Goal: Task Accomplishment & Management: Complete application form

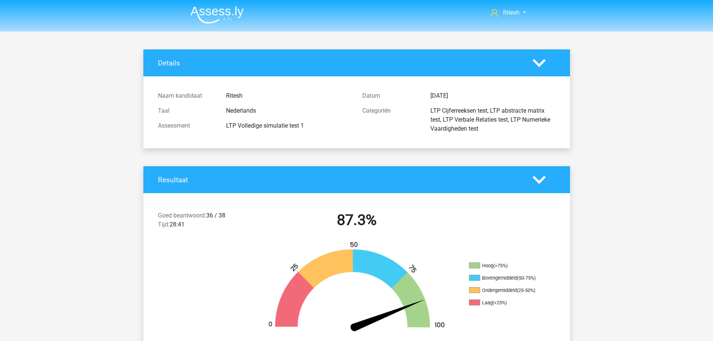
scroll to position [1197, 0]
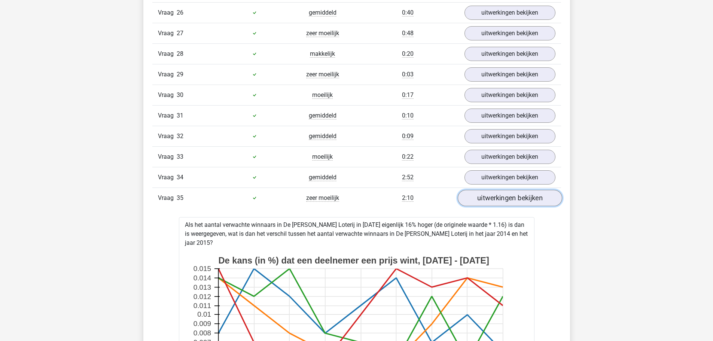
click at [479, 203] on link "uitwerkingen bekijken" at bounding box center [509, 198] width 104 height 16
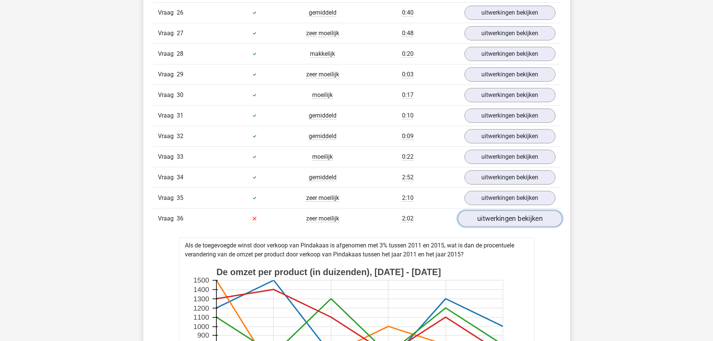
click at [484, 220] on link "uitwerkingen bekijken" at bounding box center [509, 218] width 104 height 16
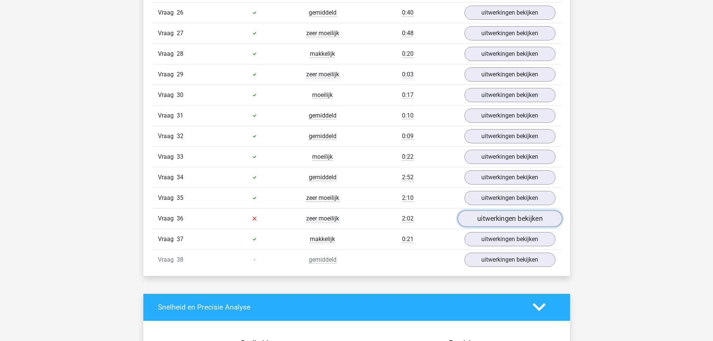
click at [484, 220] on link "uitwerkingen bekijken" at bounding box center [509, 218] width 104 height 16
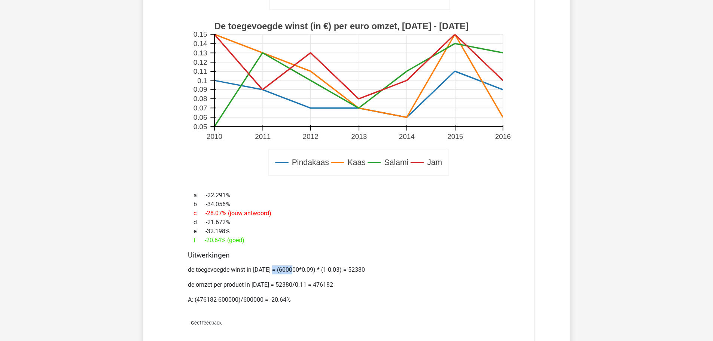
scroll to position [1422, 0]
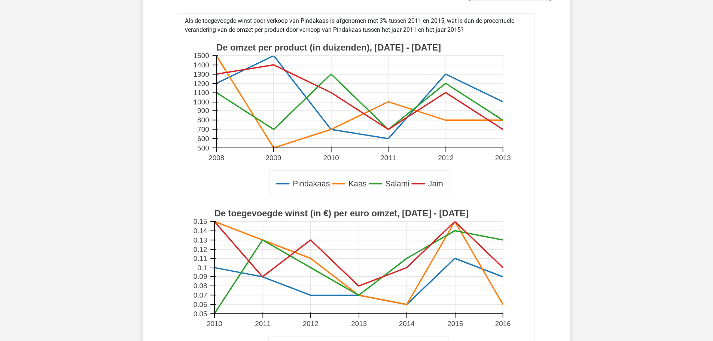
click at [458, 320] on text "2015" at bounding box center [455, 324] width 16 height 8
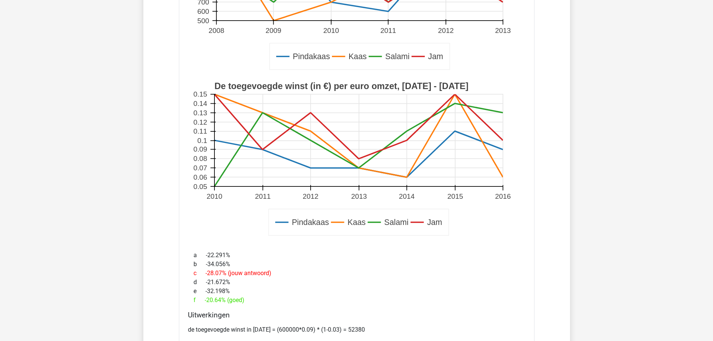
scroll to position [1572, 0]
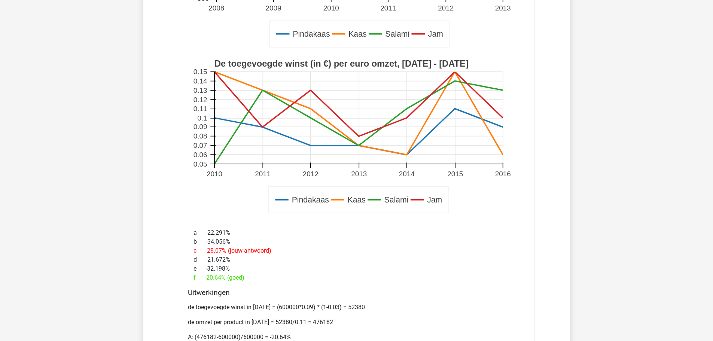
click at [458, 165] on rect at bounding box center [357, 137] width 332 height 166
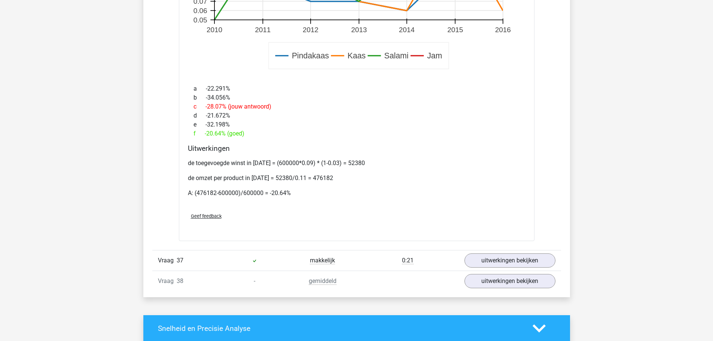
scroll to position [1796, 0]
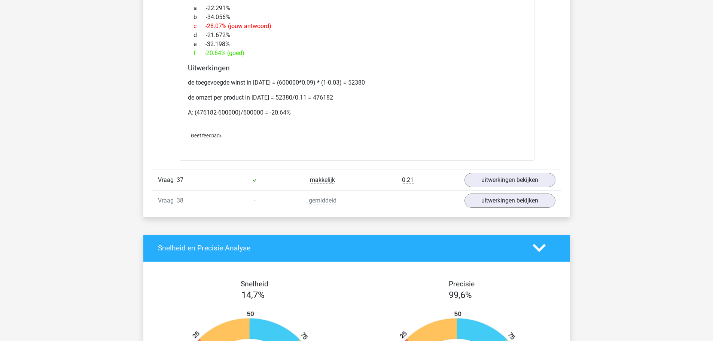
click at [506, 171] on div "Vraag 37 makkelijk 0:21 uitwerkingen bekijken" at bounding box center [356, 180] width 409 height 21
click at [505, 176] on link "uitwerkingen bekijken" at bounding box center [509, 180] width 104 height 16
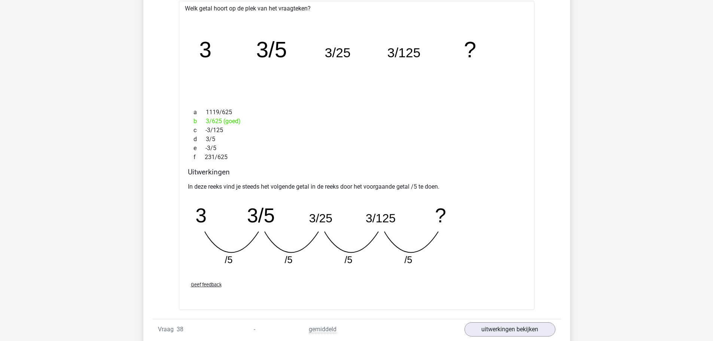
scroll to position [2058, 0]
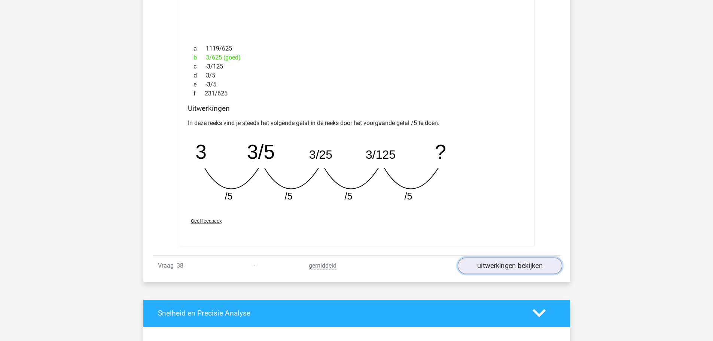
click at [521, 269] on link "uitwerkingen bekijken" at bounding box center [509, 265] width 104 height 16
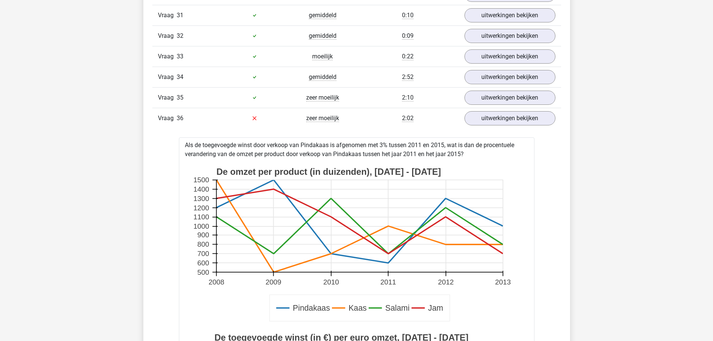
scroll to position [1197, 0]
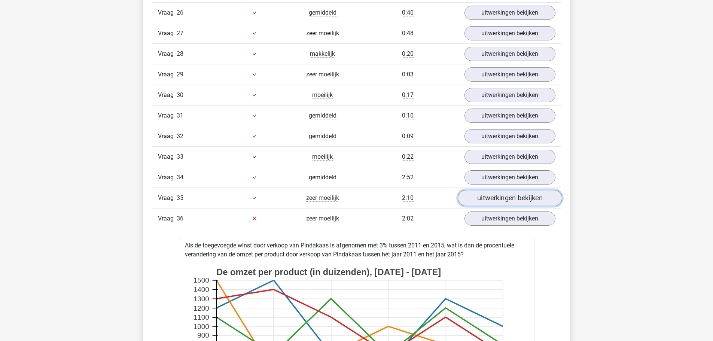
click at [500, 197] on link "uitwerkingen bekijken" at bounding box center [509, 198] width 104 height 16
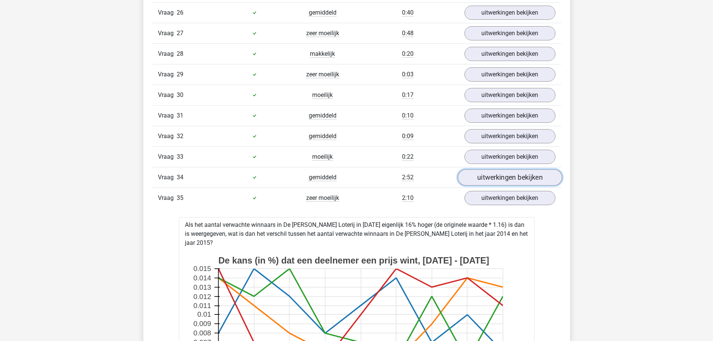
click at [500, 178] on link "uitwerkingen bekijken" at bounding box center [509, 177] width 104 height 16
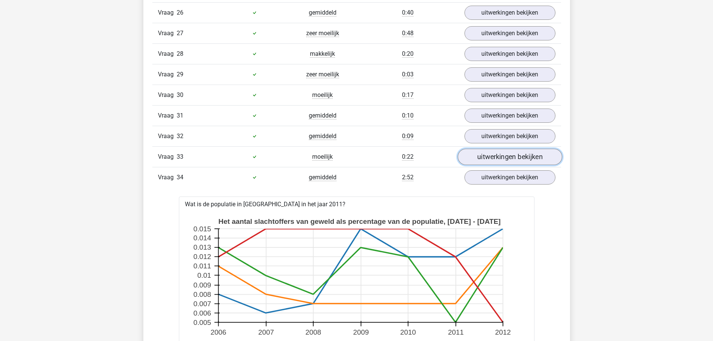
click at [498, 158] on link "uitwerkingen bekijken" at bounding box center [509, 157] width 104 height 16
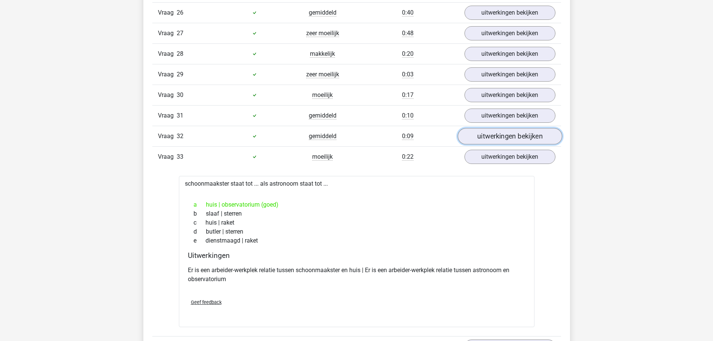
click at [500, 138] on link "uitwerkingen bekijken" at bounding box center [509, 136] width 104 height 16
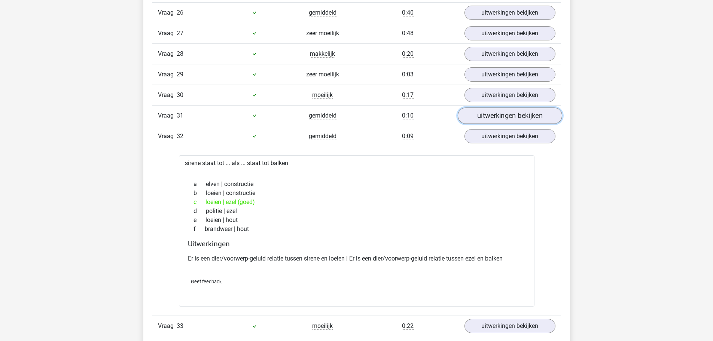
click at [500, 115] on link "uitwerkingen bekijken" at bounding box center [509, 115] width 104 height 16
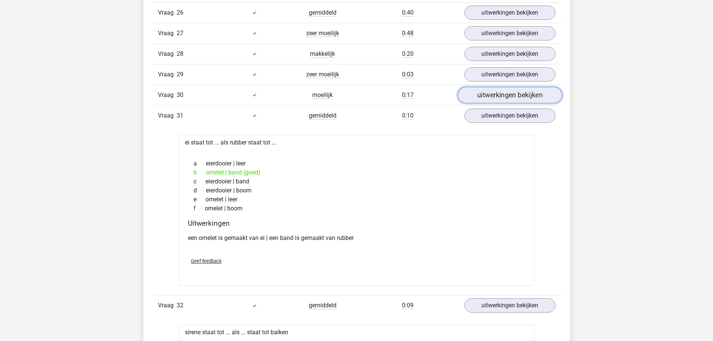
click at [500, 97] on link "uitwerkingen bekijken" at bounding box center [509, 95] width 104 height 16
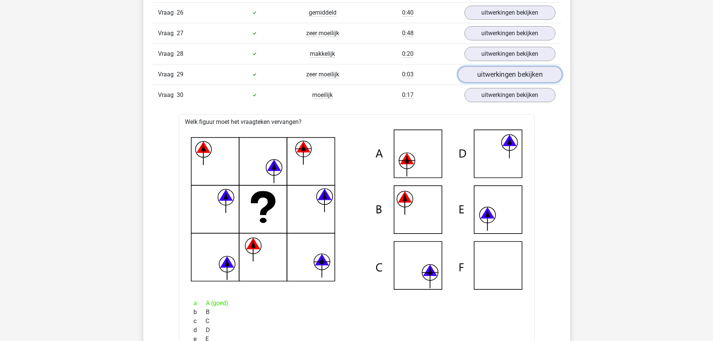
click at [500, 79] on link "uitwerkingen bekijken" at bounding box center [509, 74] width 104 height 16
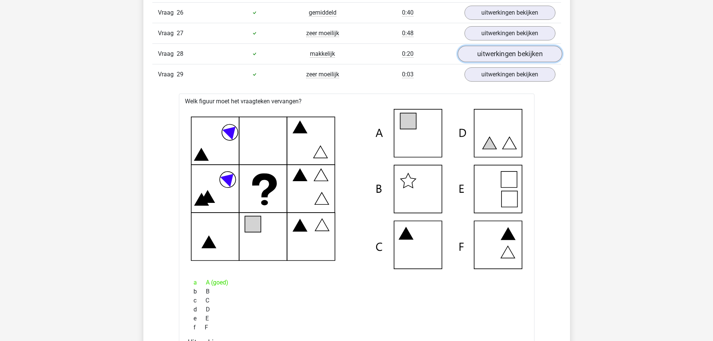
click at [501, 55] on link "uitwerkingen bekijken" at bounding box center [509, 54] width 104 height 16
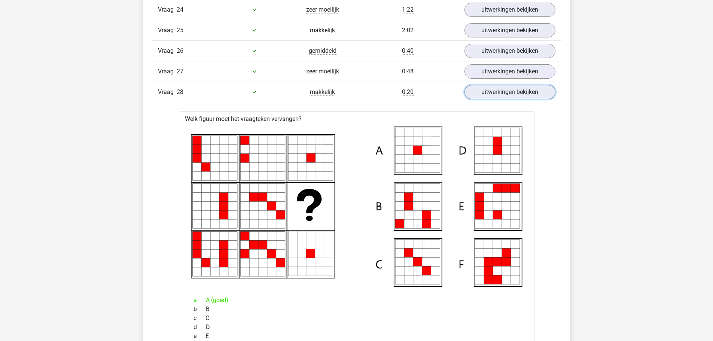
scroll to position [1123, 0]
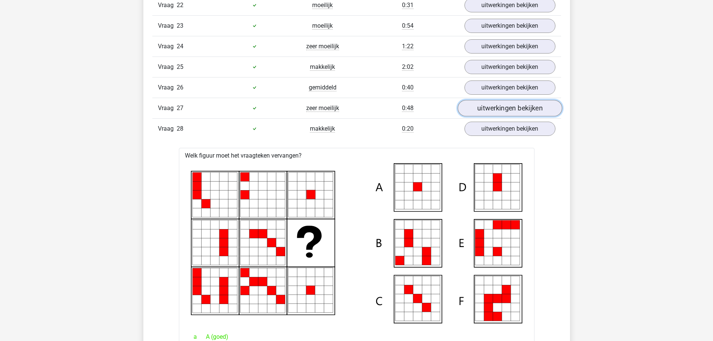
click at [503, 106] on link "uitwerkingen bekijken" at bounding box center [509, 108] width 104 height 16
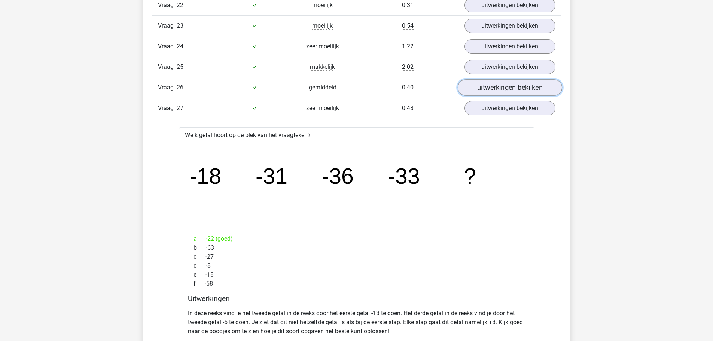
click at [501, 90] on link "uitwerkingen bekijken" at bounding box center [509, 87] width 104 height 16
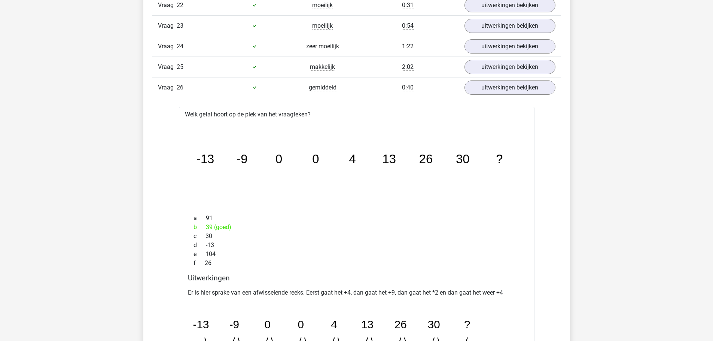
click at [501, 77] on div "Vraag 26 gemiddeld 0:40 uitwerkingen bekijken" at bounding box center [356, 87] width 409 height 21
click at [500, 73] on link "uitwerkingen bekijken" at bounding box center [509, 67] width 104 height 16
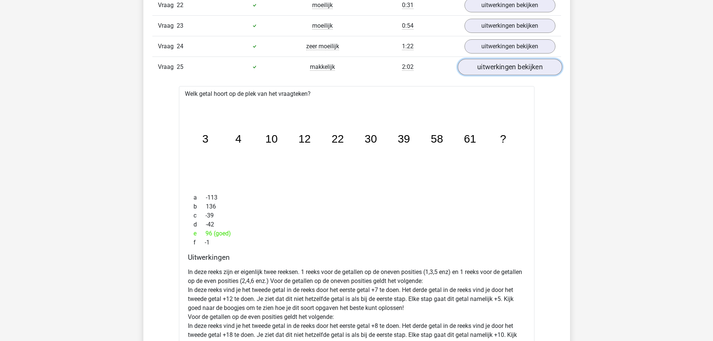
scroll to position [1010, 0]
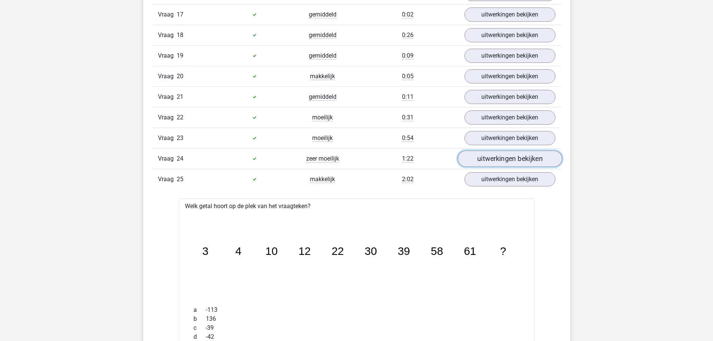
click at [489, 165] on link "uitwerkingen bekijken" at bounding box center [509, 158] width 104 height 16
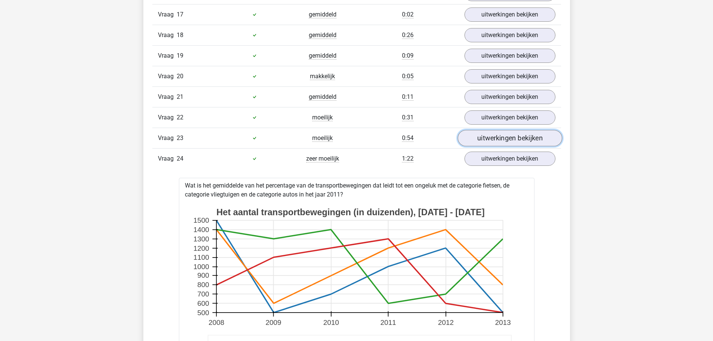
click at [492, 139] on link "uitwerkingen bekijken" at bounding box center [509, 138] width 104 height 16
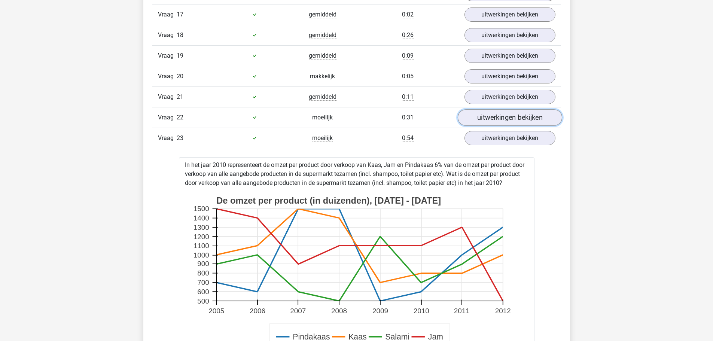
click at [492, 121] on link "uitwerkingen bekijken" at bounding box center [509, 117] width 104 height 16
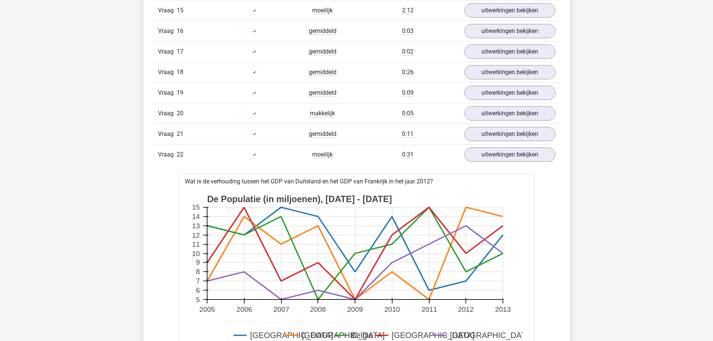
scroll to position [973, 0]
click at [495, 103] on div "Vraag 20 makkelijk 0:05 uitwerkingen bekijken" at bounding box center [356, 113] width 409 height 21
click at [494, 137] on link "uitwerkingen bekijken" at bounding box center [509, 134] width 104 height 16
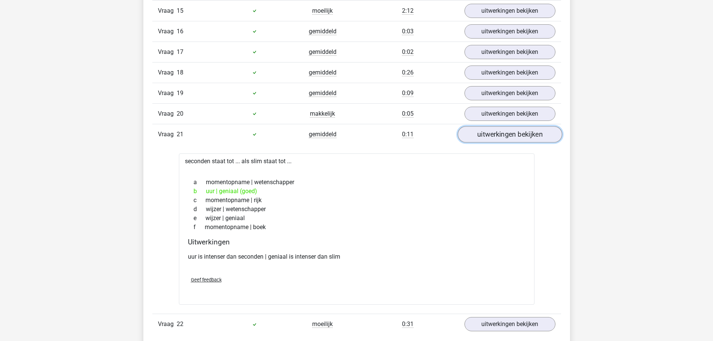
click at [494, 127] on link "uitwerkingen bekijken" at bounding box center [509, 134] width 104 height 16
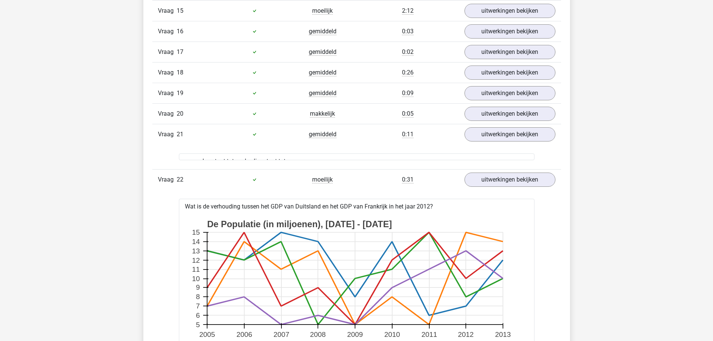
click at [494, 124] on div "Vraag 21 gemiddeld 0:11 uitwerkingen bekijken" at bounding box center [356, 134] width 409 height 21
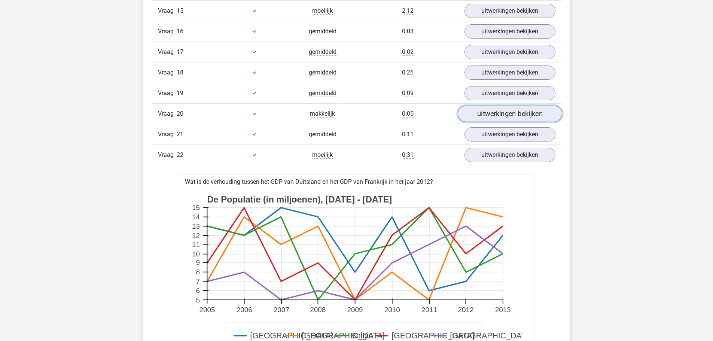
click at [494, 116] on link "uitwerkingen bekijken" at bounding box center [509, 114] width 104 height 16
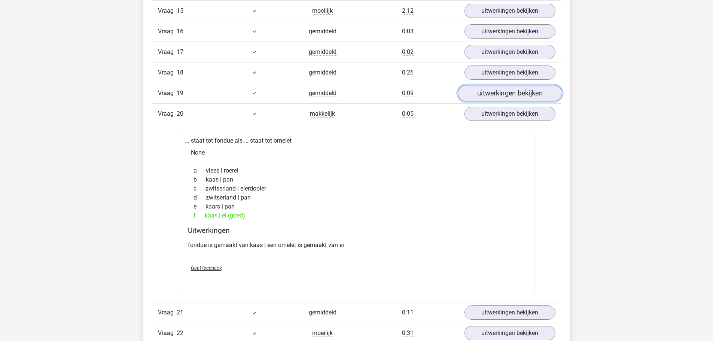
click at [495, 96] on link "uitwerkingen bekijken" at bounding box center [509, 93] width 104 height 16
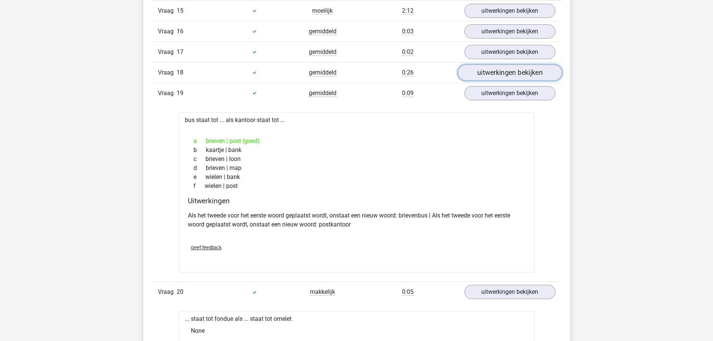
click at [497, 72] on link "uitwerkingen bekijken" at bounding box center [509, 72] width 104 height 16
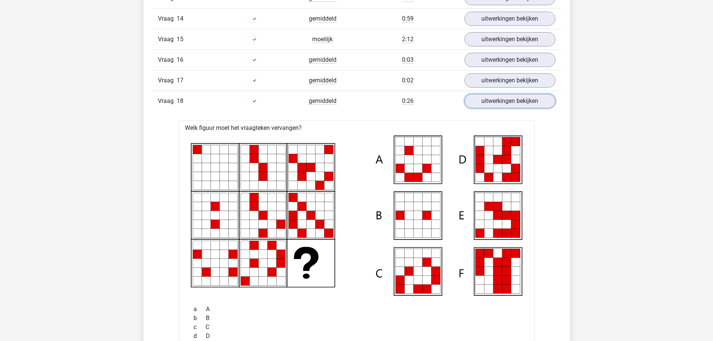
scroll to position [898, 0]
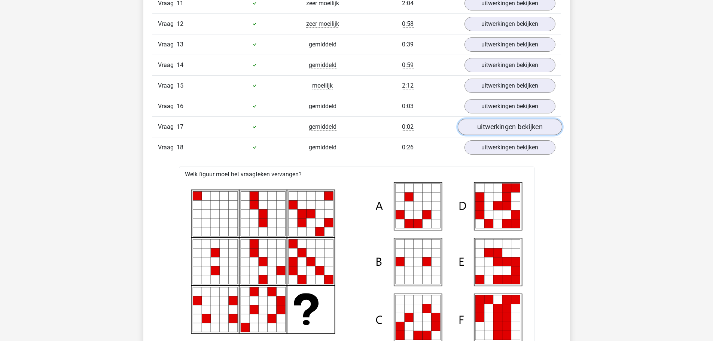
click at [505, 129] on link "uitwerkingen bekijken" at bounding box center [509, 127] width 104 height 16
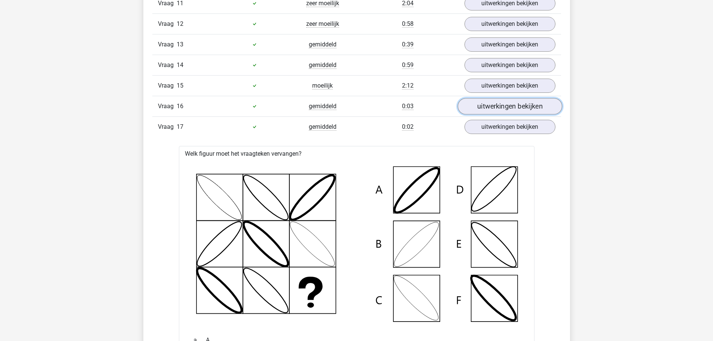
click at [503, 109] on link "uitwerkingen bekijken" at bounding box center [509, 106] width 104 height 16
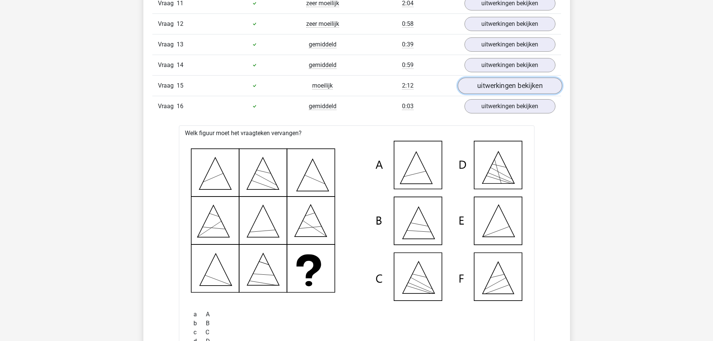
click at [504, 88] on link "uitwerkingen bekijken" at bounding box center [509, 85] width 104 height 16
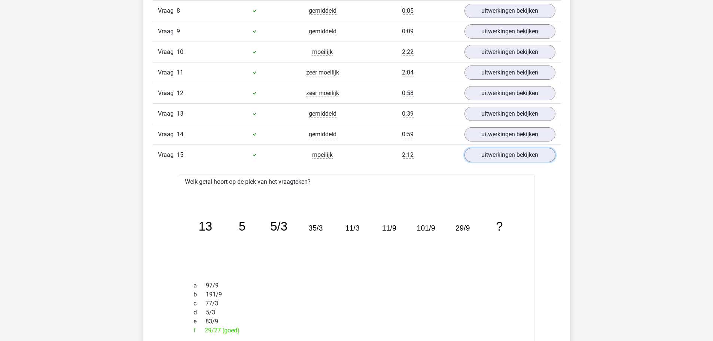
scroll to position [823, 0]
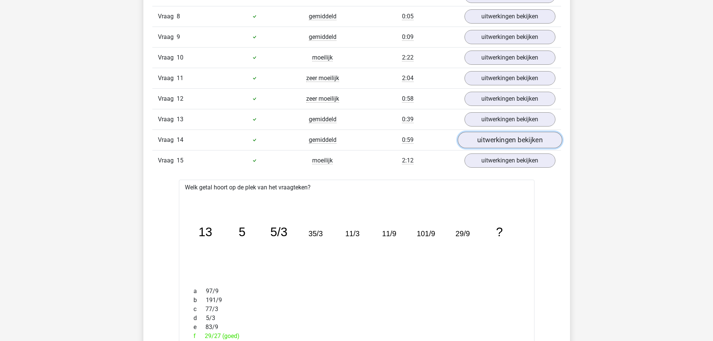
click at [504, 138] on link "uitwerkingen bekijken" at bounding box center [509, 140] width 104 height 16
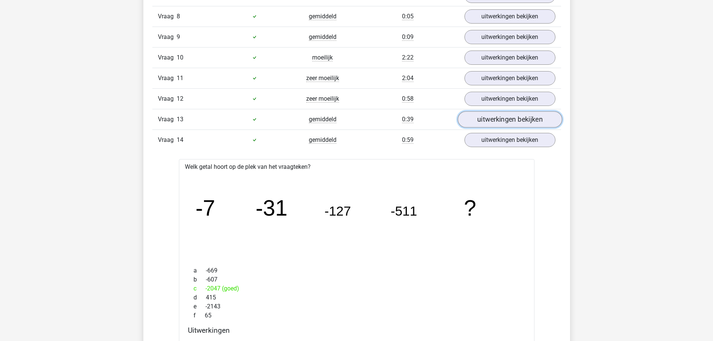
click at [501, 116] on link "uitwerkingen bekijken" at bounding box center [509, 119] width 104 height 16
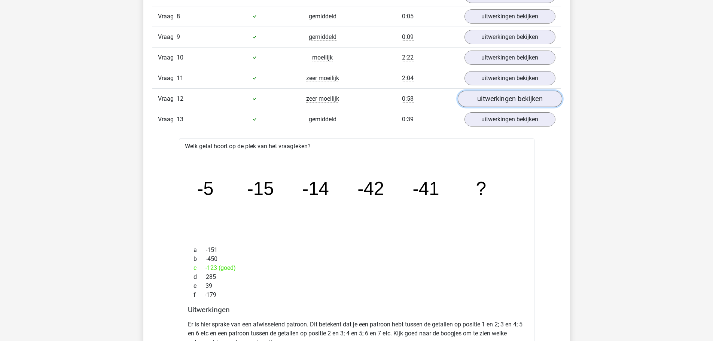
click at [501, 103] on link "uitwerkingen bekijken" at bounding box center [509, 99] width 104 height 16
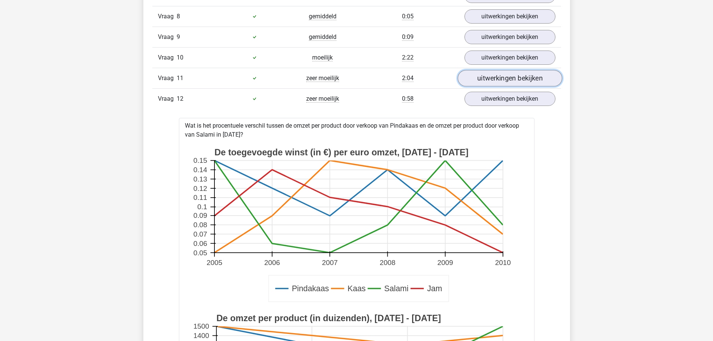
click at [501, 82] on link "uitwerkingen bekijken" at bounding box center [509, 78] width 104 height 16
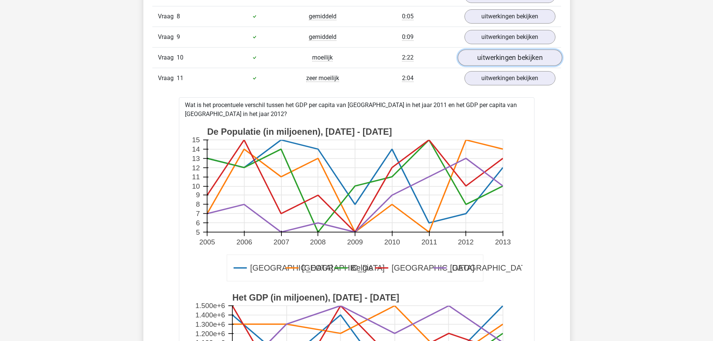
click at [501, 57] on link "uitwerkingen bekijken" at bounding box center [509, 57] width 104 height 16
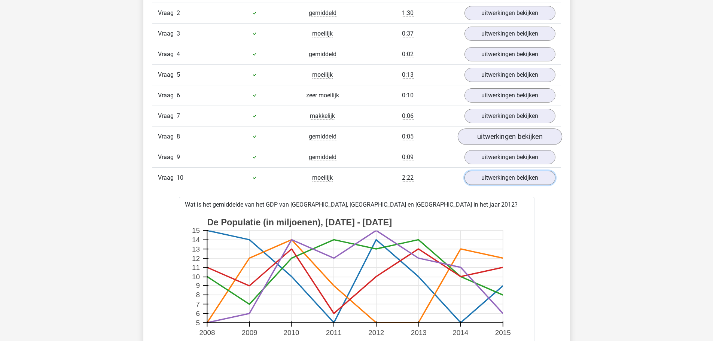
scroll to position [674, 0]
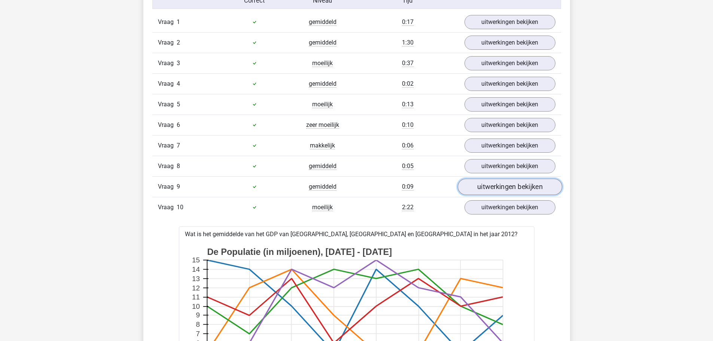
click at [485, 188] on link "uitwerkingen bekijken" at bounding box center [509, 186] width 104 height 16
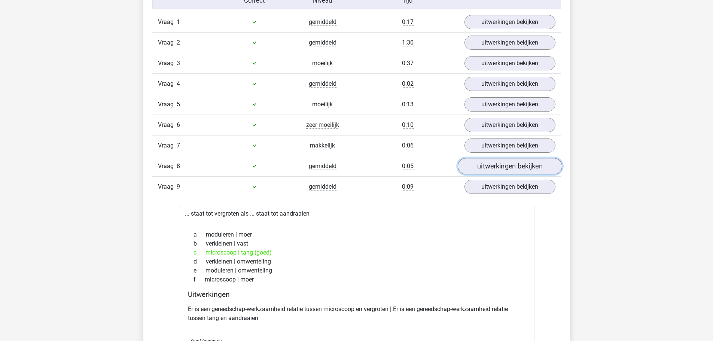
click at [488, 170] on link "uitwerkingen bekijken" at bounding box center [509, 166] width 104 height 16
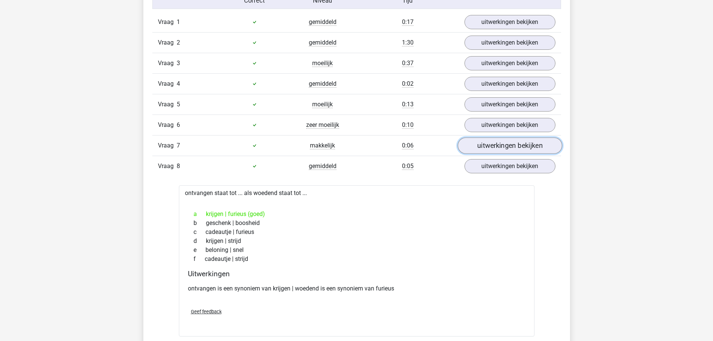
click at [489, 152] on link "uitwerkingen bekijken" at bounding box center [509, 145] width 104 height 16
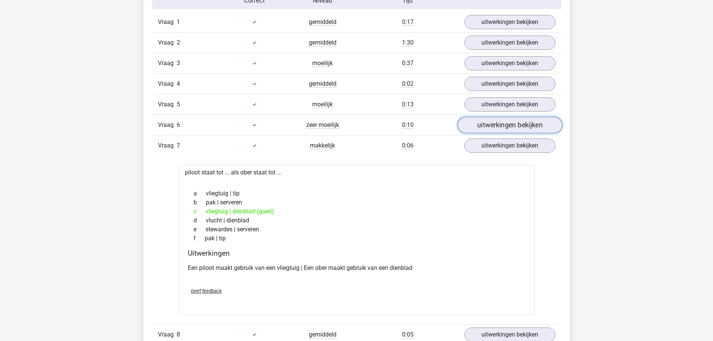
click at [488, 129] on link "uitwerkingen bekijken" at bounding box center [509, 125] width 104 height 16
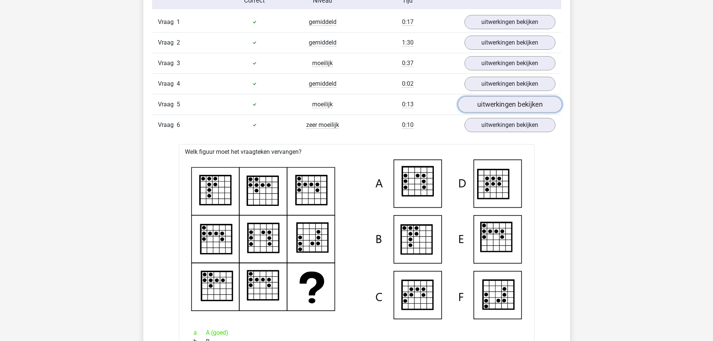
click at [488, 109] on link "uitwerkingen bekijken" at bounding box center [509, 104] width 104 height 16
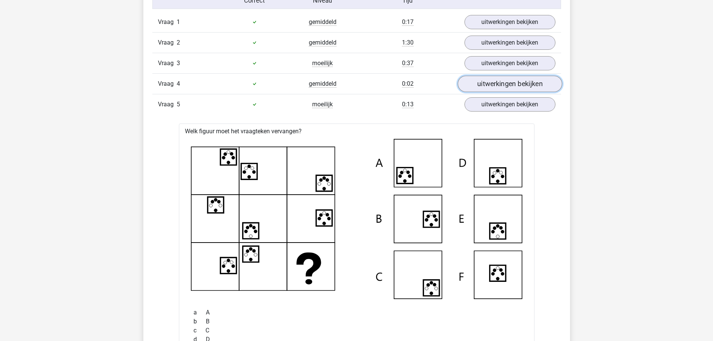
click at [487, 87] on link "uitwerkingen bekijken" at bounding box center [509, 84] width 104 height 16
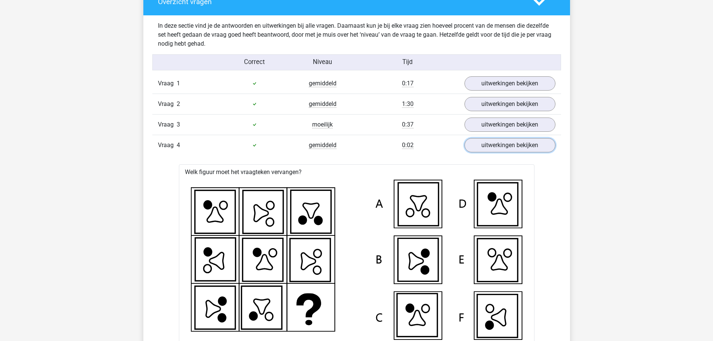
scroll to position [599, 0]
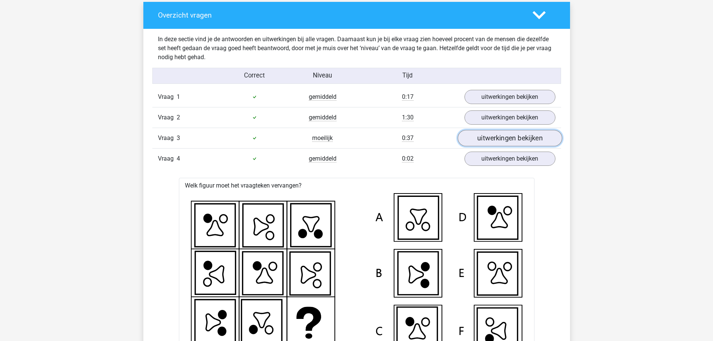
click at [492, 141] on link "uitwerkingen bekijken" at bounding box center [509, 138] width 104 height 16
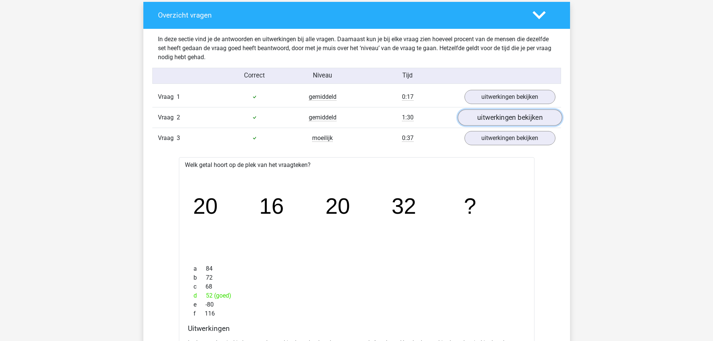
click at [492, 117] on link "uitwerkingen bekijken" at bounding box center [509, 117] width 104 height 16
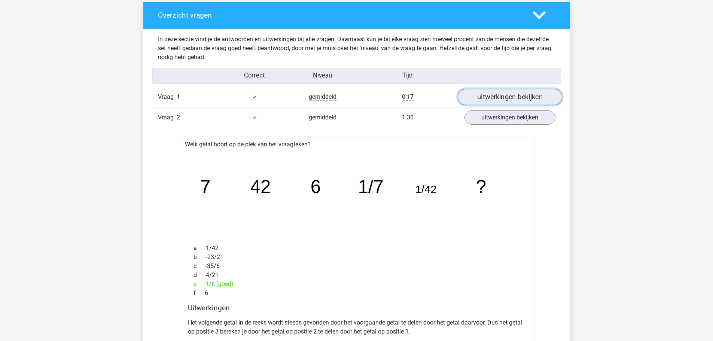
click at [492, 95] on link "uitwerkingen bekijken" at bounding box center [509, 97] width 104 height 16
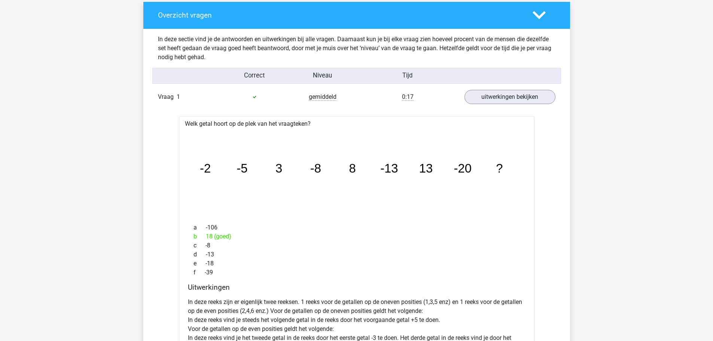
click at [494, 121] on div "Welk getal hoort op de plek van het vraagteken? image/svg+xml -2 -5 3 -8 8 -13 …" at bounding box center [356, 297] width 355 height 363
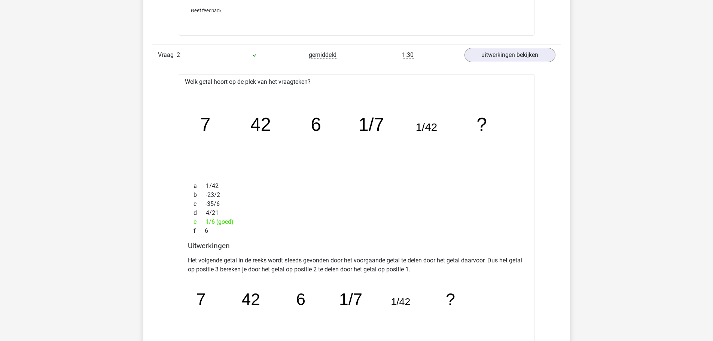
scroll to position [1085, 0]
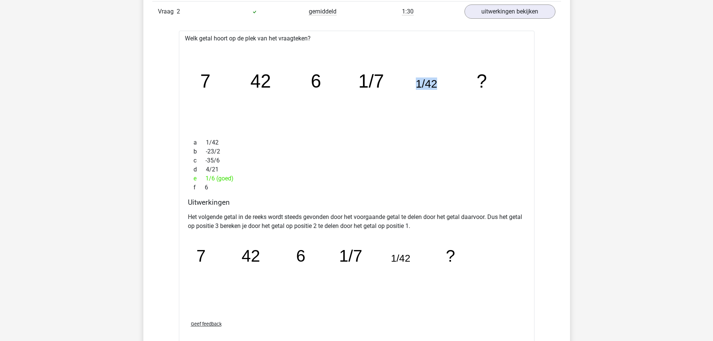
drag, startPoint x: 409, startPoint y: 73, endPoint x: 440, endPoint y: 76, distance: 32.0
click at [440, 76] on icon "image/svg+xml 7 42 6 1/7 1/42 ?" at bounding box center [357, 87] width 332 height 83
click at [446, 125] on icon "image/svg+xml 7 42 6 1/7 1/42 ?" at bounding box center [357, 87] width 332 height 83
drag, startPoint x: 278, startPoint y: 82, endPoint x: 283, endPoint y: 82, distance: 5.6
click at [283, 82] on icon "image/svg+xml 7 42 6 1/7 1/42 ?" at bounding box center [357, 87] width 332 height 83
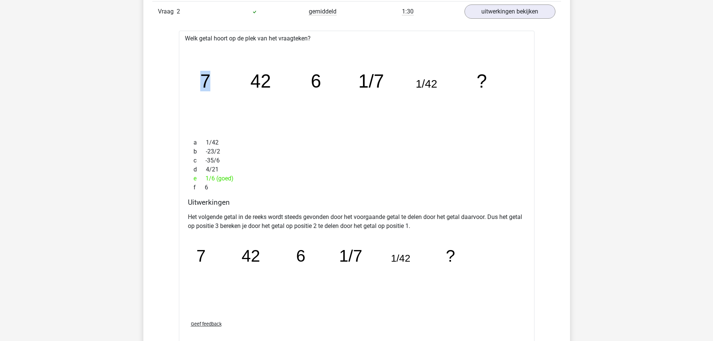
drag, startPoint x: 223, startPoint y: 80, endPoint x: 239, endPoint y: 80, distance: 16.1
click at [239, 80] on div "image/svg+xml 7 42 6 1/7 1/42 ?" at bounding box center [357, 87] width 344 height 89
drag, startPoint x: 292, startPoint y: 78, endPoint x: 314, endPoint y: 79, distance: 22.5
click at [314, 79] on icon "image/svg+xml 7 42 6 1/7 1/42 ?" at bounding box center [357, 87] width 332 height 83
drag, startPoint x: 305, startPoint y: 82, endPoint x: 323, endPoint y: 84, distance: 17.7
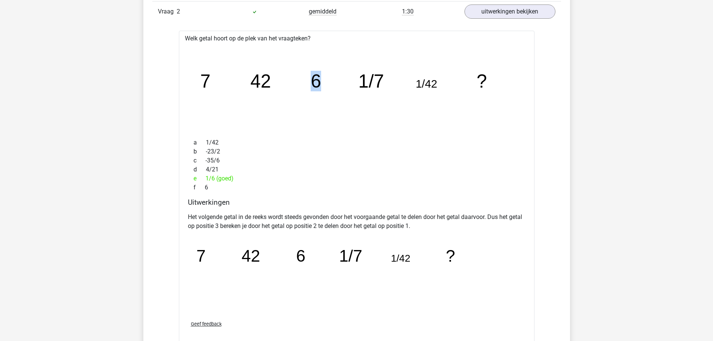
click at [329, 83] on icon "image/svg+xml 7 42 6 1/7 1/42 ?" at bounding box center [357, 87] width 332 height 83
drag, startPoint x: 251, startPoint y: 75, endPoint x: 281, endPoint y: 76, distance: 30.7
click at [281, 76] on icon "image/svg+xml 7 42 6 1/7 1/42 ?" at bounding box center [357, 87] width 332 height 83
drag, startPoint x: 355, startPoint y: 77, endPoint x: 381, endPoint y: 78, distance: 25.5
click at [381, 78] on icon "image/svg+xml 7 42 6 1/7 1/42 ?" at bounding box center [357, 87] width 332 height 83
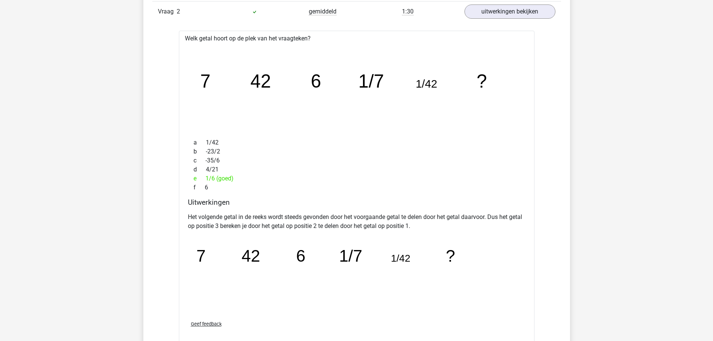
click at [303, 72] on icon "image/svg+xml 7 42 6 1/7 1/42 ?" at bounding box center [357, 87] width 332 height 83
drag, startPoint x: 406, startPoint y: 82, endPoint x: 453, endPoint y: 85, distance: 46.9
click at [453, 85] on icon "image/svg+xml 7 42 6 1/7 1/42 ?" at bounding box center [357, 87] width 332 height 83
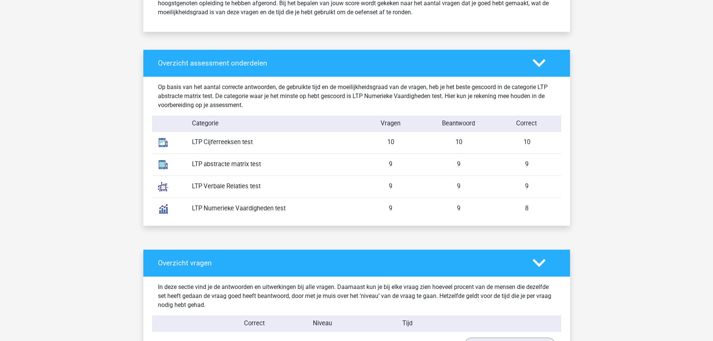
scroll to position [374, 0]
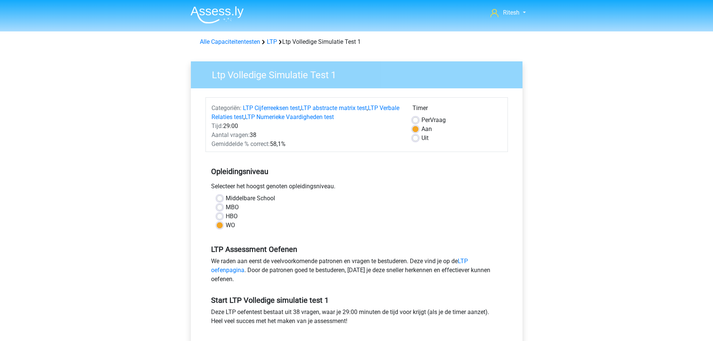
scroll to position [98, 0]
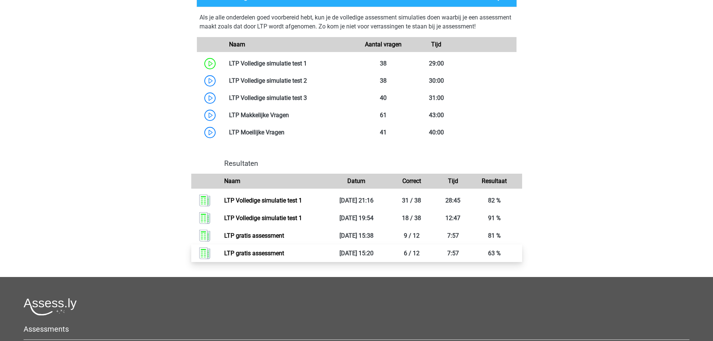
scroll to position [449, 0]
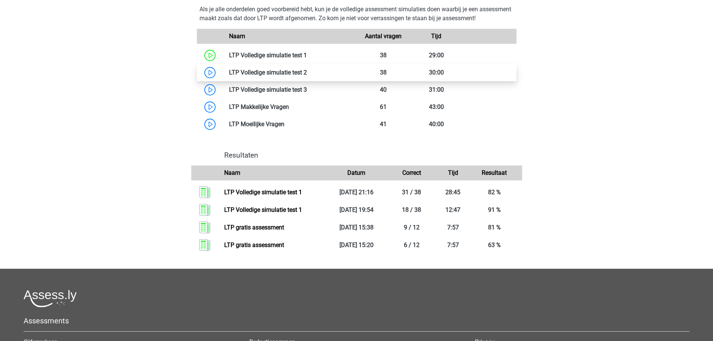
click at [307, 72] on link at bounding box center [307, 72] width 0 height 7
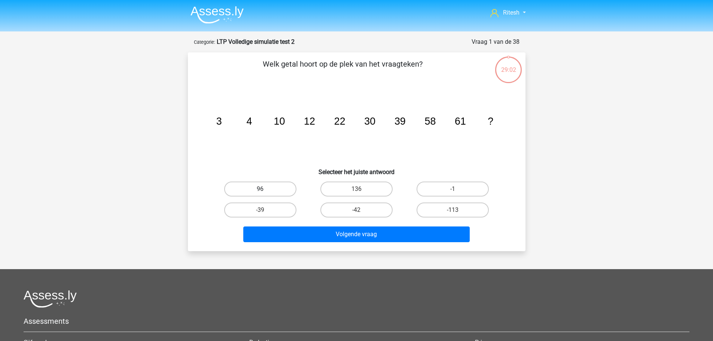
click at [283, 183] on label "96" at bounding box center [260, 188] width 72 height 15
click at [265, 189] on input "96" at bounding box center [262, 191] width 5 height 5
radio input "true"
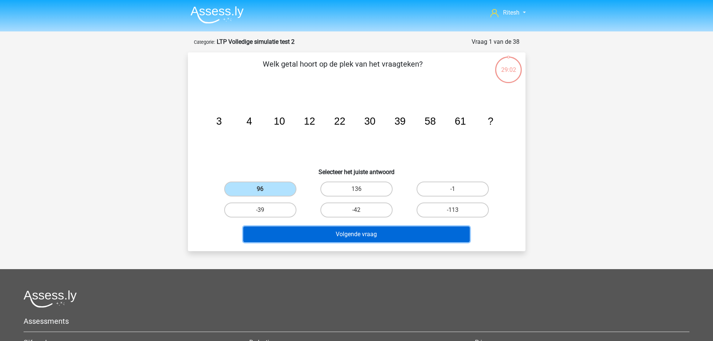
click at [333, 236] on button "Volgende vraag" at bounding box center [356, 234] width 226 height 16
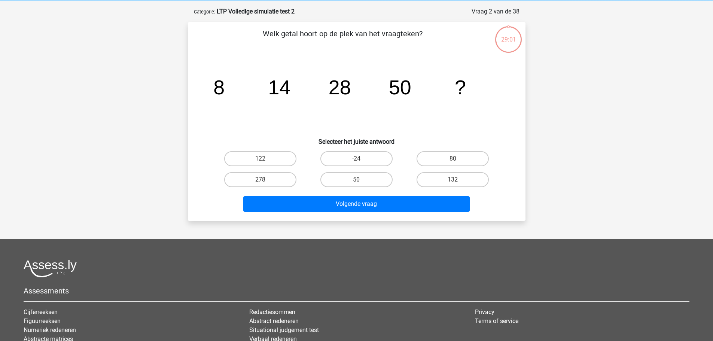
scroll to position [37, 0]
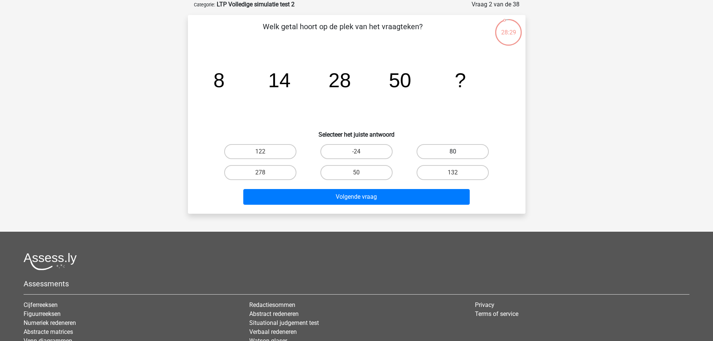
click at [465, 146] on label "80" at bounding box center [452, 151] width 72 height 15
click at [458, 152] on input "80" at bounding box center [455, 154] width 5 height 5
radio input "true"
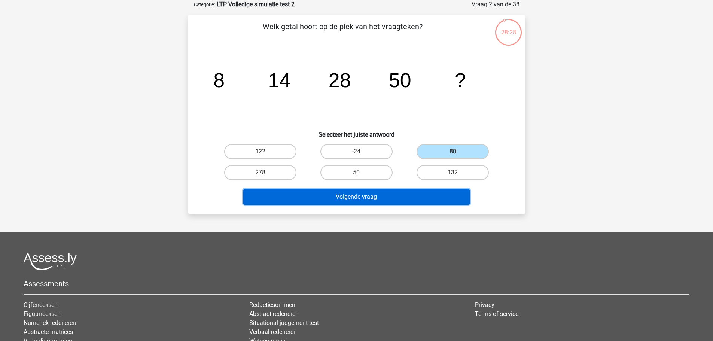
click at [429, 198] on button "Volgende vraag" at bounding box center [356, 197] width 226 height 16
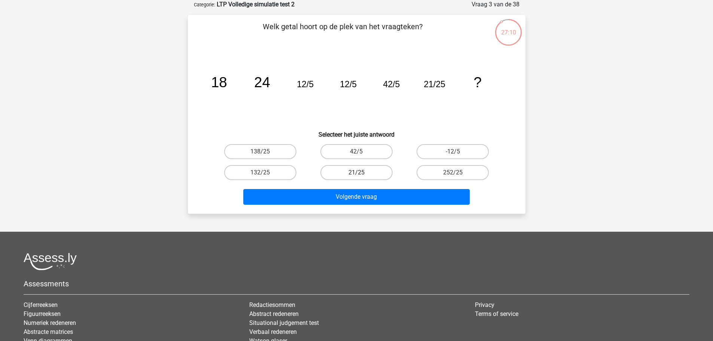
click at [342, 167] on label "21/25" at bounding box center [356, 172] width 72 height 15
click at [356, 173] on input "21/25" at bounding box center [358, 175] width 5 height 5
radio input "true"
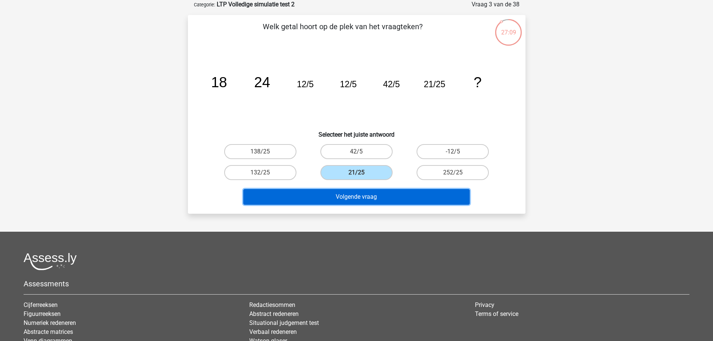
click at [363, 199] on button "Volgende vraag" at bounding box center [356, 197] width 226 height 16
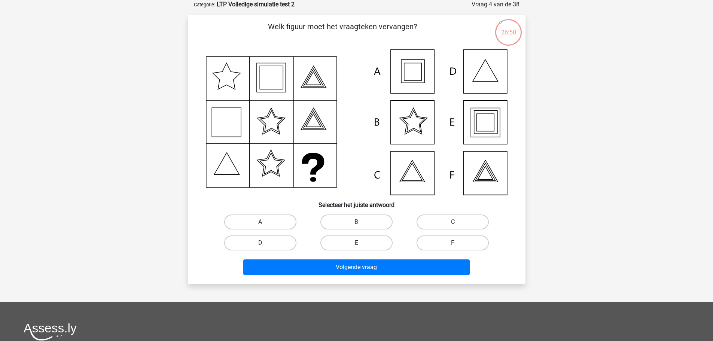
click at [345, 241] on label "E" at bounding box center [356, 242] width 72 height 15
click at [356, 243] on input "E" at bounding box center [358, 245] width 5 height 5
radio input "true"
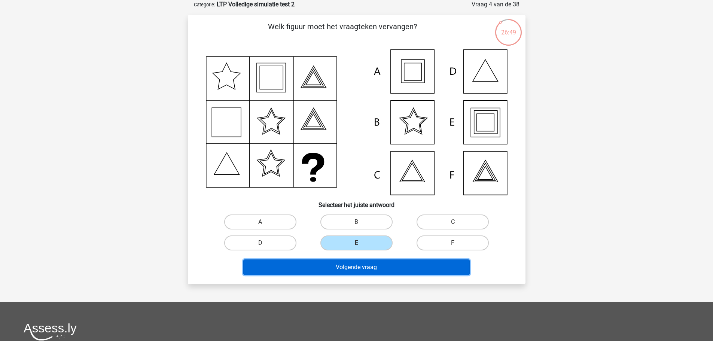
click at [350, 261] on button "Volgende vraag" at bounding box center [356, 267] width 226 height 16
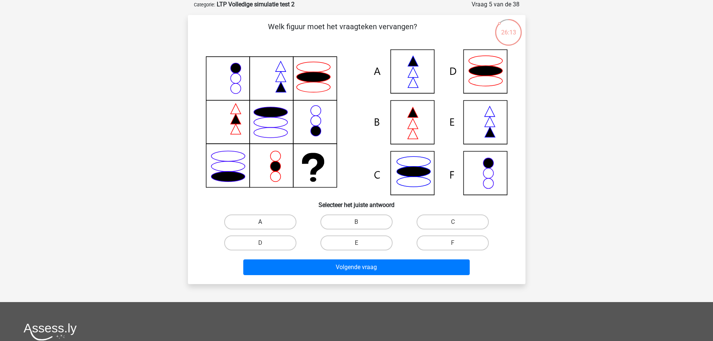
click at [263, 220] on label "A" at bounding box center [260, 221] width 72 height 15
click at [263, 222] on input "A" at bounding box center [262, 224] width 5 height 5
radio input "true"
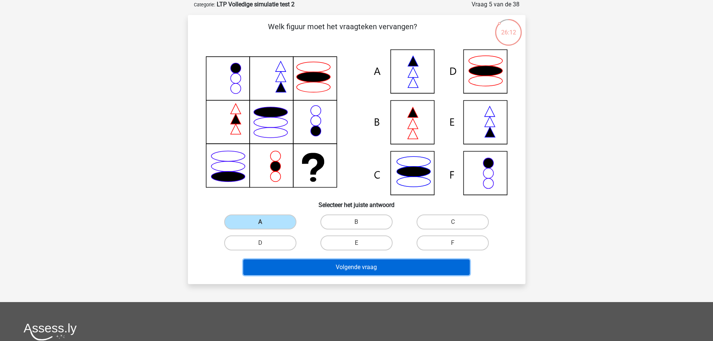
click at [351, 267] on button "Volgende vraag" at bounding box center [356, 267] width 226 height 16
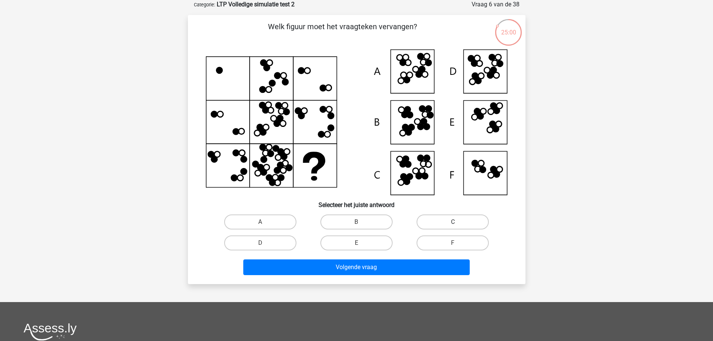
click at [444, 218] on label "C" at bounding box center [452, 221] width 72 height 15
click at [453, 222] on input "C" at bounding box center [455, 224] width 5 height 5
radio input "true"
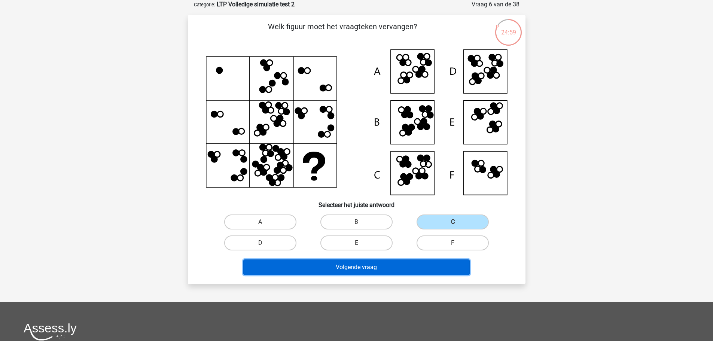
click at [352, 269] on button "Volgende vraag" at bounding box center [356, 267] width 226 height 16
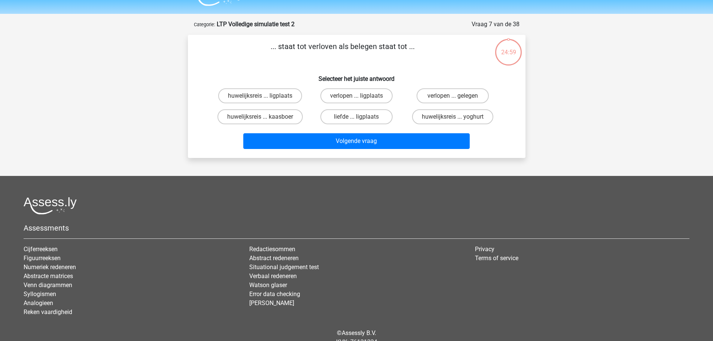
scroll to position [0, 0]
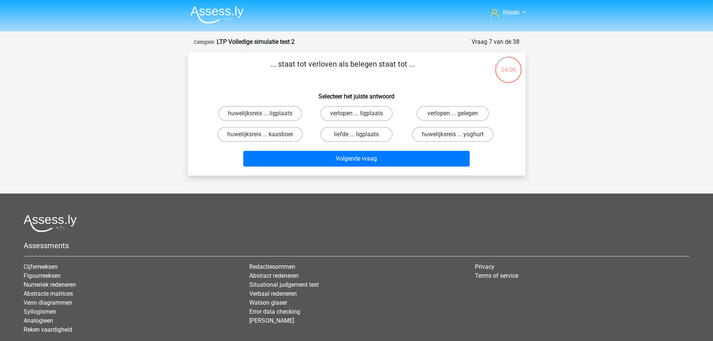
drag, startPoint x: 421, startPoint y: 64, endPoint x: 211, endPoint y: 67, distance: 210.3
click at [211, 67] on p "... staat tot verloven als belegen staat tot ..." at bounding box center [343, 69] width 286 height 22
copy p "... staat tot verloven als belegen staat tot ..."
click at [387, 89] on h6 "Selecteer het juiste antwoord" at bounding box center [357, 93] width 314 height 13
click at [283, 110] on label "huwelijksreis ... ligplaats" at bounding box center [260, 113] width 84 height 15
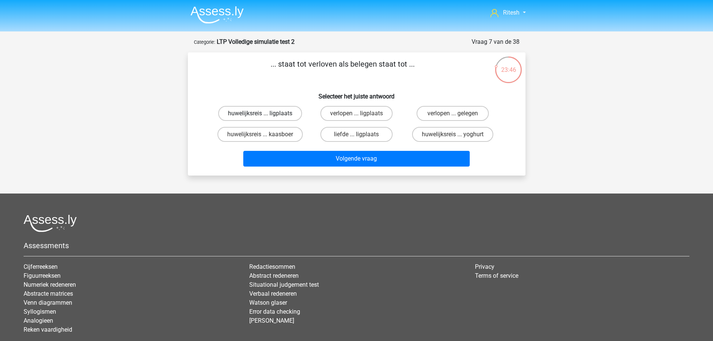
click at [265, 113] on input "huwelijksreis ... ligplaats" at bounding box center [262, 115] width 5 height 5
radio input "true"
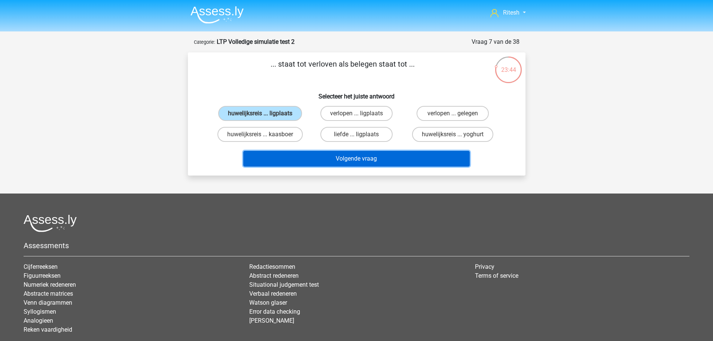
click at [397, 159] on button "Volgende vraag" at bounding box center [356, 159] width 226 height 16
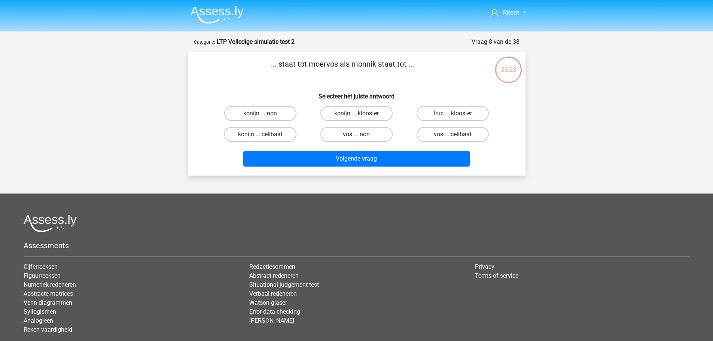
click at [366, 136] on label "vos ... non" at bounding box center [356, 134] width 72 height 15
click at [361, 136] on input "vos ... non" at bounding box center [358, 136] width 5 height 5
radio input "true"
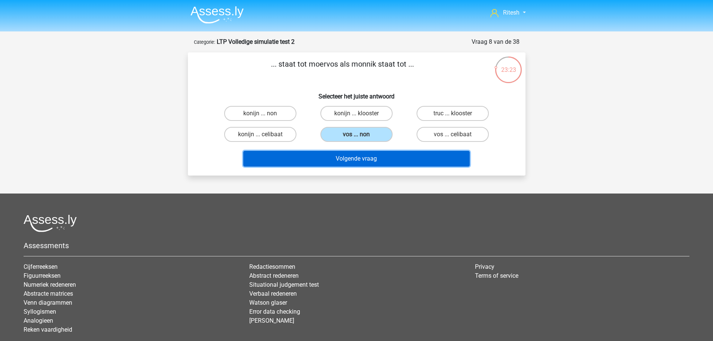
click at [366, 158] on button "Volgende vraag" at bounding box center [356, 159] width 226 height 16
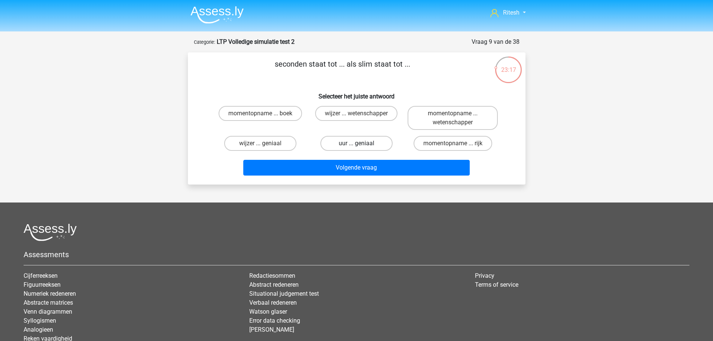
click at [350, 140] on label "uur ... geniaal" at bounding box center [356, 143] width 72 height 15
click at [356, 143] on input "uur ... geniaal" at bounding box center [358, 145] width 5 height 5
radio input "true"
click at [356, 159] on div "Volgende vraag" at bounding box center [357, 166] width 314 height 25
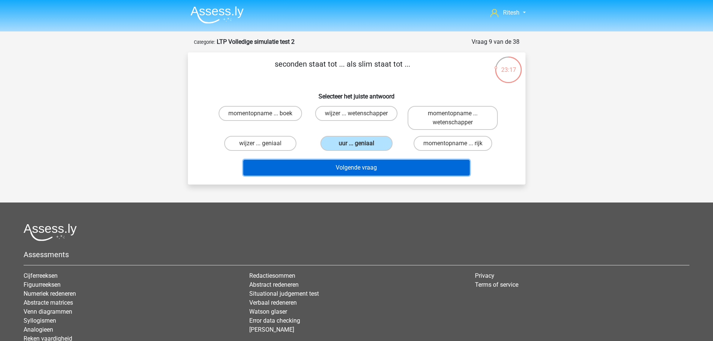
click at [357, 165] on button "Volgende vraag" at bounding box center [356, 168] width 226 height 16
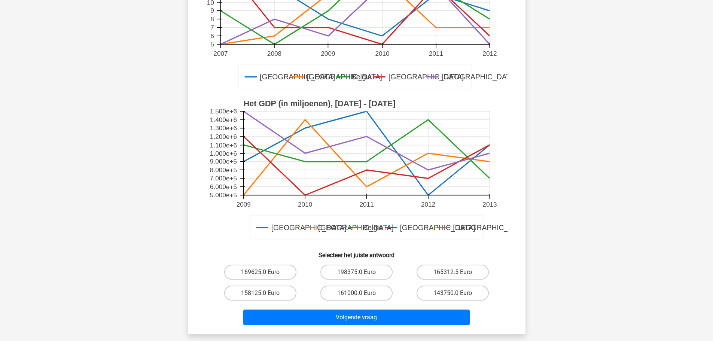
scroll to position [225, 0]
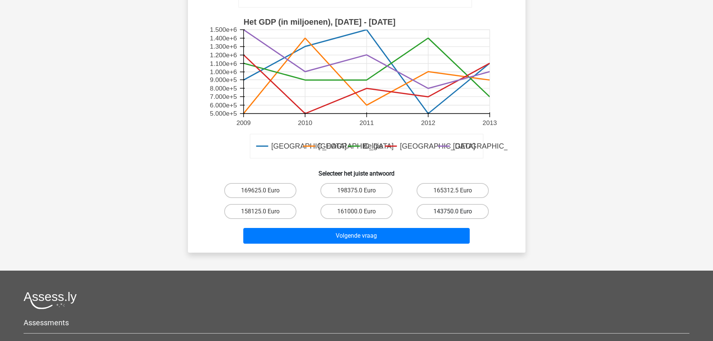
click at [451, 205] on label "143750.0 Euro" at bounding box center [452, 211] width 72 height 15
click at [453, 211] on input "143750.0 Euro" at bounding box center [455, 213] width 5 height 5
radio input "true"
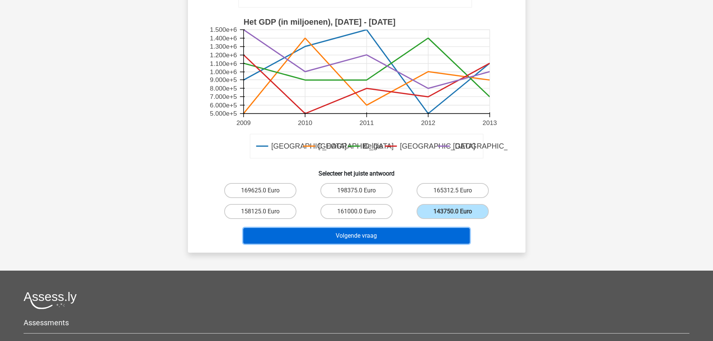
click at [413, 233] on button "Volgende vraag" at bounding box center [356, 236] width 226 height 16
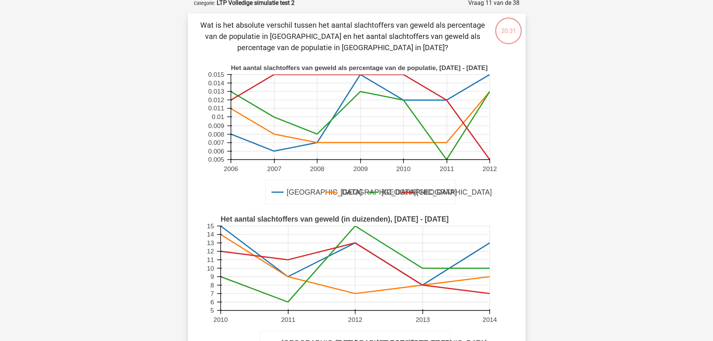
scroll to position [37, 0]
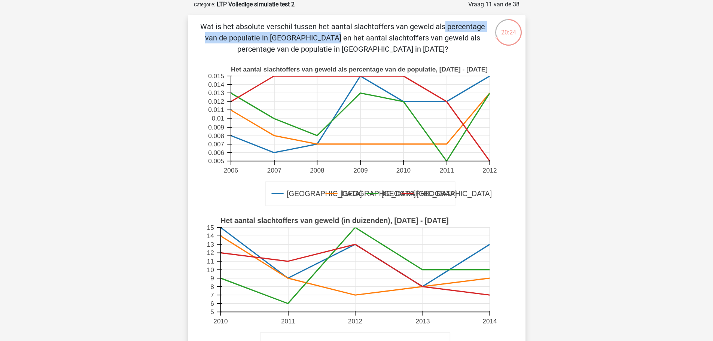
drag, startPoint x: 293, startPoint y: 26, endPoint x: 454, endPoint y: 29, distance: 161.7
click at [454, 29] on p "Wat is het absolute verschil tussen het aantal slachtoffers van geweld als perc…" at bounding box center [343, 38] width 286 height 34
click at [419, 50] on p "Wat is het absolute verschil tussen het aantal slachtoffers van geweld als perc…" at bounding box center [343, 38] width 286 height 34
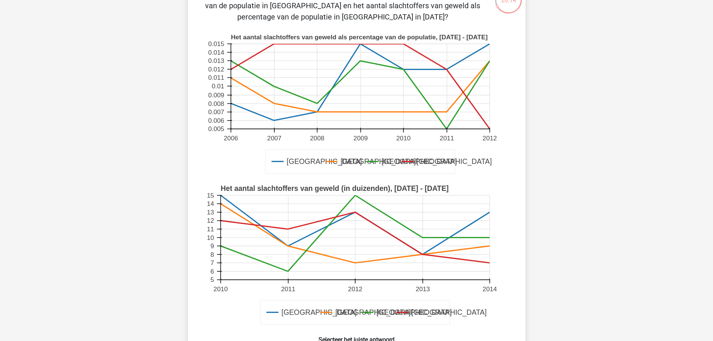
scroll to position [0, 0]
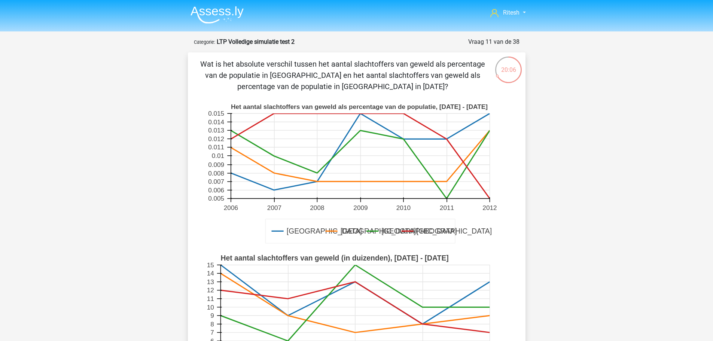
click at [415, 230] on icon at bounding box center [360, 231] width 190 height 24
drag, startPoint x: 218, startPoint y: 77, endPoint x: 312, endPoint y: 73, distance: 94.0
click at [312, 73] on p "Wat is het absolute verschil tussen het aantal slachtoffers van geweld als perc…" at bounding box center [343, 75] width 286 height 34
click at [312, 75] on p "Wat is het absolute verschil tussen het aantal slachtoffers van geweld als perc…" at bounding box center [343, 75] width 286 height 34
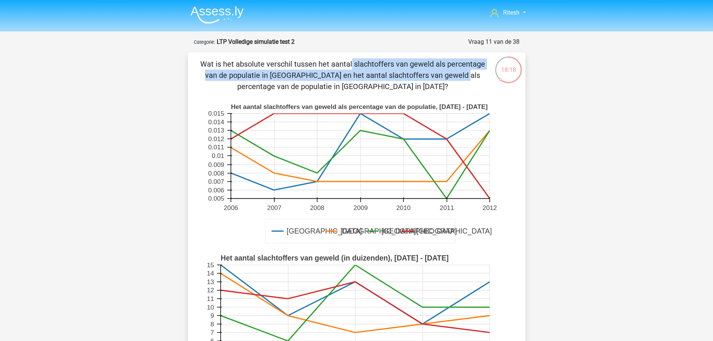
drag, startPoint x: 292, startPoint y: 72, endPoint x: 183, endPoint y: 59, distance: 109.7
click at [183, 59] on div "18:18 Vraag 11 van de 38 Categorie: LTP Volledige simulatie test 2 Amsterdam Lo…" at bounding box center [356, 262] width 349 height 451
drag, startPoint x: 408, startPoint y: 81, endPoint x: 314, endPoint y: 73, distance: 94.3
click at [314, 73] on p "Wat is het absolute verschil tussen het aantal slachtoffers van geweld als perc…" at bounding box center [343, 75] width 286 height 34
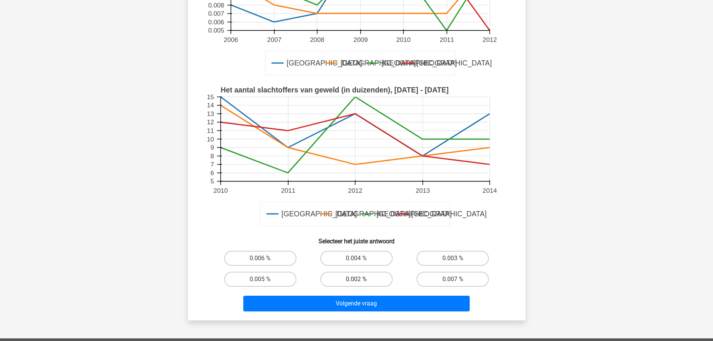
scroll to position [337, 0]
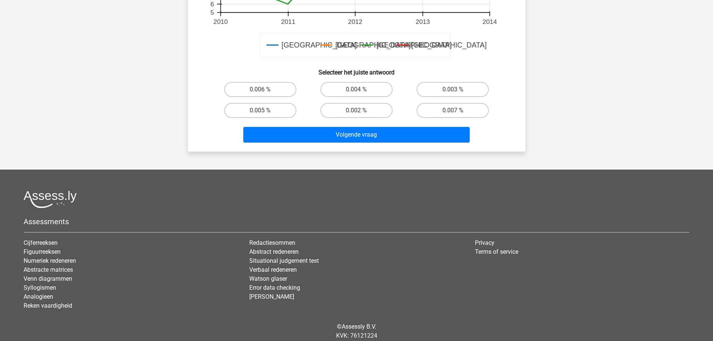
click at [357, 93] on input "0.004 %" at bounding box center [358, 91] width 5 height 5
radio input "true"
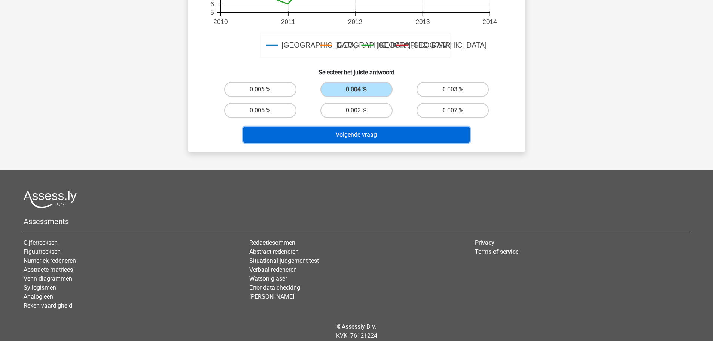
click at [355, 134] on button "Volgende vraag" at bounding box center [356, 135] width 226 height 16
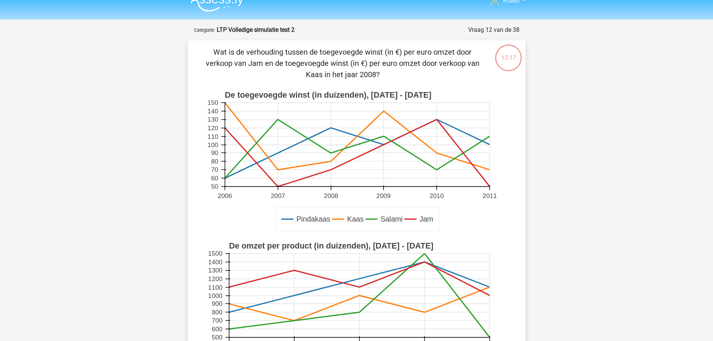
scroll to position [0, 0]
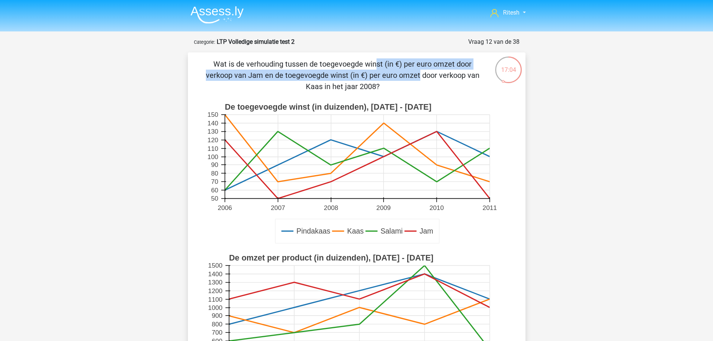
drag, startPoint x: 229, startPoint y: 75, endPoint x: 172, endPoint y: 59, distance: 59.0
drag, startPoint x: 244, startPoint y: 76, endPoint x: 492, endPoint y: 87, distance: 248.0
click at [492, 87] on div "Wat is de verhouding tussen de toegevoegde winst (in €) per euro omzet door ver…" at bounding box center [357, 270] width 332 height 424
click at [455, 92] on p "Wat is de verhouding tussen de toegevoegde winst (in €) per euro omzet door ver…" at bounding box center [343, 75] width 286 height 34
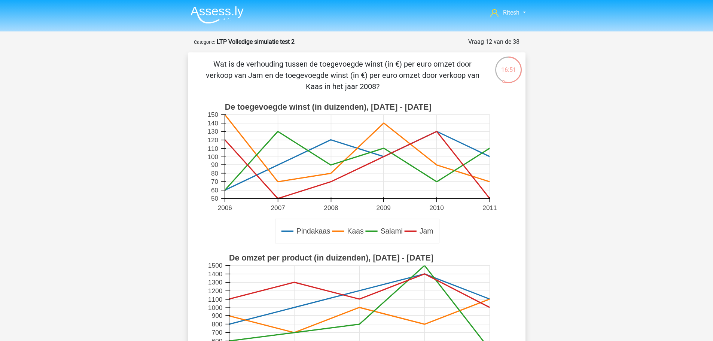
scroll to position [37, 0]
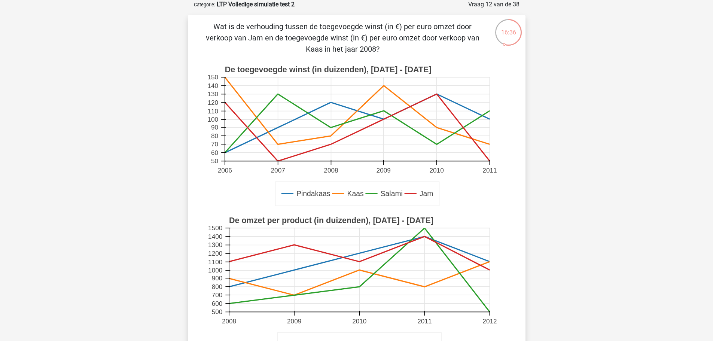
click at [324, 165] on rect at bounding box center [357, 136] width 302 height 151
click at [219, 39] on p "Wat is de verhouding tussen de toegevoegde winst (in €) per euro omzet door ver…" at bounding box center [343, 38] width 286 height 34
click at [422, 194] on text "Jam" at bounding box center [426, 194] width 14 height 8
click at [344, 195] on icon at bounding box center [357, 193] width 164 height 24
click at [331, 144] on icon at bounding box center [357, 127] width 265 height 67
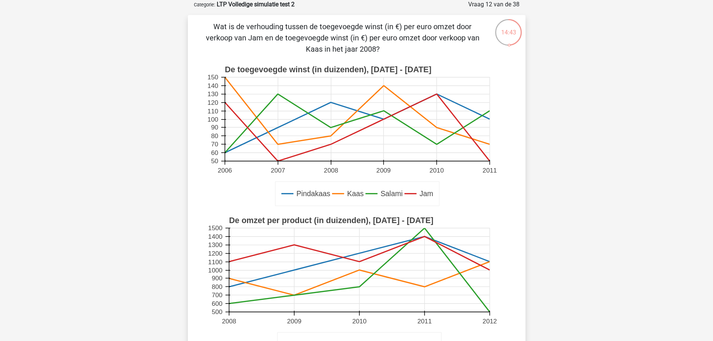
click at [330, 137] on rect at bounding box center [357, 119] width 265 height 84
drag, startPoint x: 445, startPoint y: 64, endPoint x: 476, endPoint y: 64, distance: 31.4
click at [476, 64] on g "Pindakaas Kaas Salami Jam De toegevoegde winst (in duizenden), 2006 - 2011 2006…" at bounding box center [357, 136] width 302 height 151
click at [457, 72] on rect at bounding box center [357, 136] width 302 height 151
drag, startPoint x: 433, startPoint y: 69, endPoint x: 226, endPoint y: 66, distance: 207.3
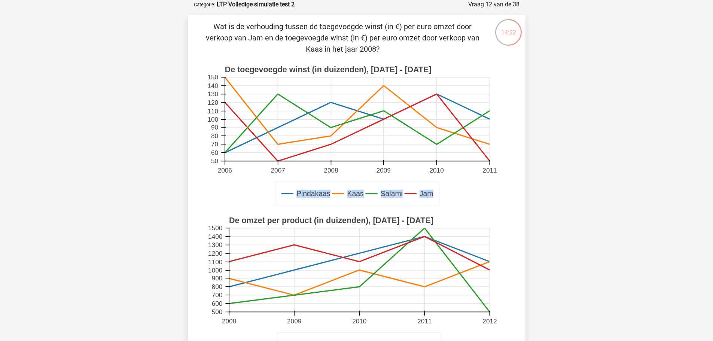
click at [226, 66] on g "Pindakaas Kaas Salami Jam De toegevoegde winst (in duizenden), 2006 - 2011 2006…" at bounding box center [357, 136] width 302 height 151
click at [351, 308] on rect at bounding box center [359, 270] width 260 height 84
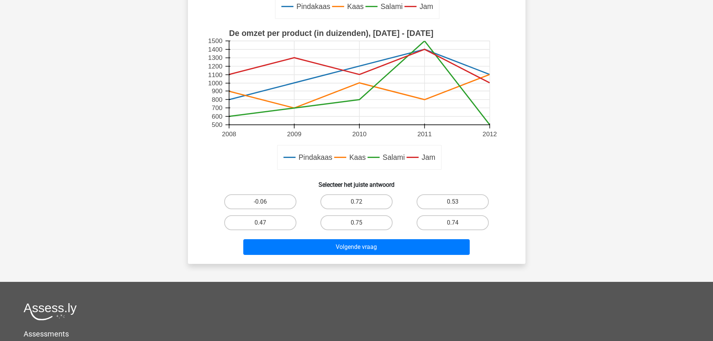
click at [357, 224] on input "0.75" at bounding box center [358, 225] width 5 height 5
radio input "true"
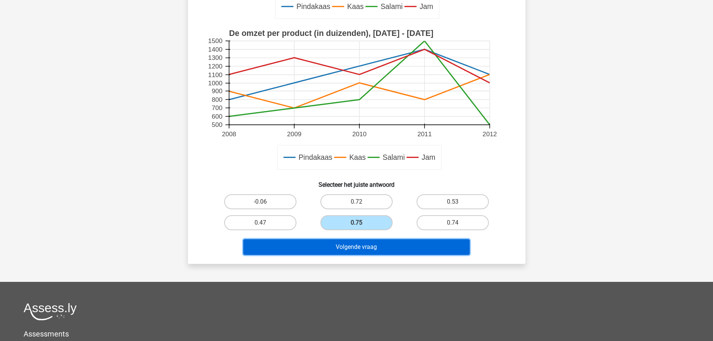
click at [365, 251] on button "Volgende vraag" at bounding box center [356, 247] width 226 height 16
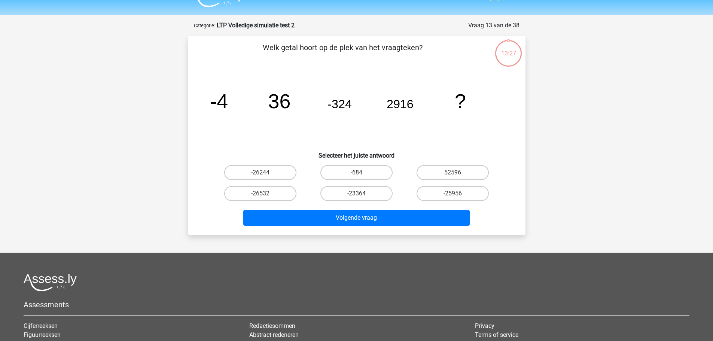
scroll to position [0, 0]
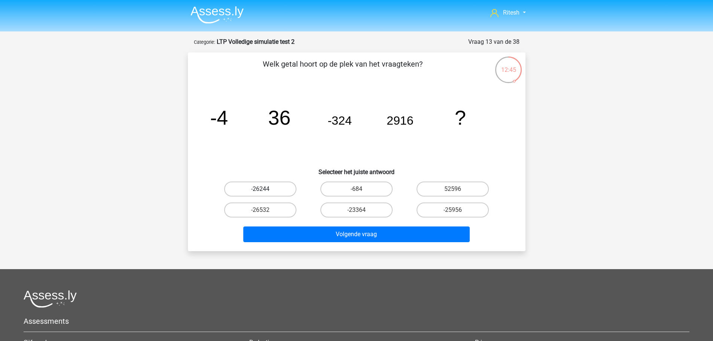
click at [252, 191] on label "-26244" at bounding box center [260, 188] width 72 height 15
click at [260, 191] on input "-26244" at bounding box center [262, 191] width 5 height 5
radio input "true"
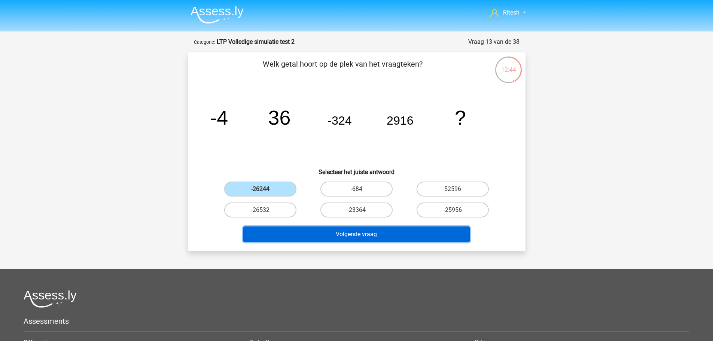
click at [323, 236] on button "Volgende vraag" at bounding box center [356, 234] width 226 height 16
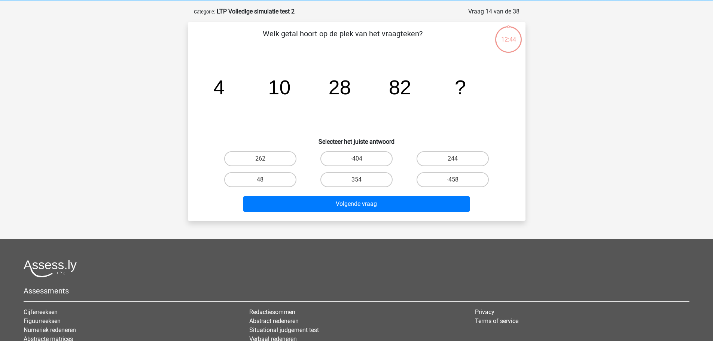
scroll to position [37, 0]
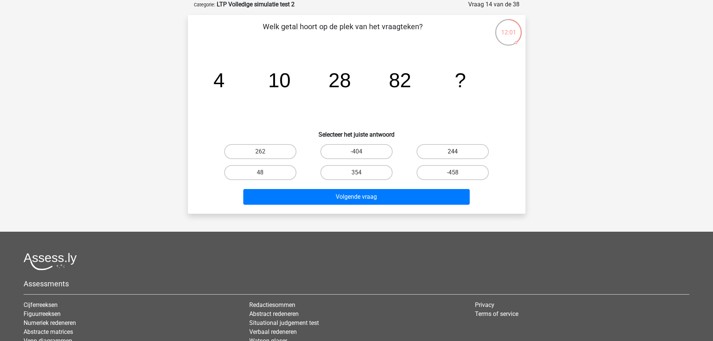
click at [461, 150] on label "244" at bounding box center [452, 151] width 72 height 15
click at [458, 152] on input "244" at bounding box center [455, 154] width 5 height 5
radio input "true"
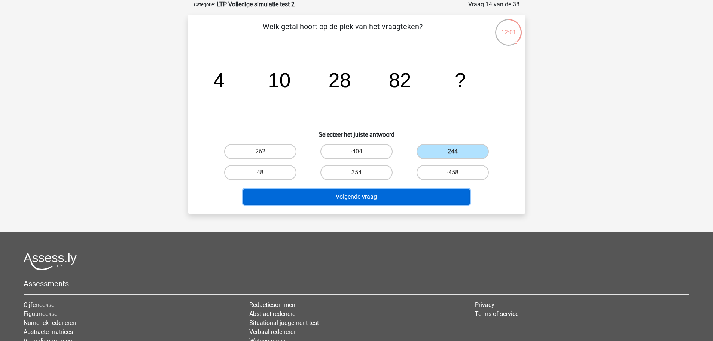
click at [385, 191] on button "Volgende vraag" at bounding box center [356, 197] width 226 height 16
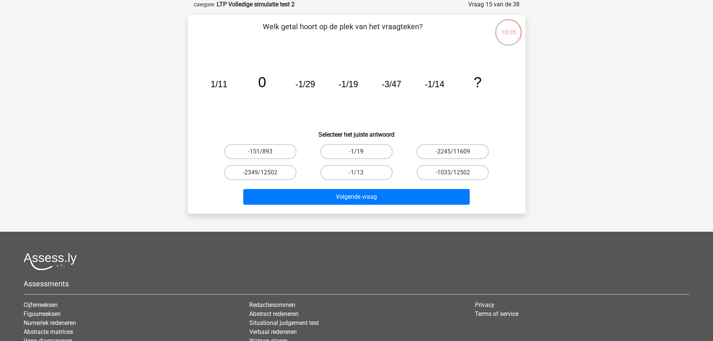
click at [345, 150] on label "-1/19" at bounding box center [356, 151] width 72 height 15
click at [356, 152] on input "-1/19" at bounding box center [358, 154] width 5 height 5
radio input "true"
click at [374, 152] on label "-1/19" at bounding box center [356, 151] width 72 height 15
click at [361, 152] on input "-1/19" at bounding box center [358, 154] width 5 height 5
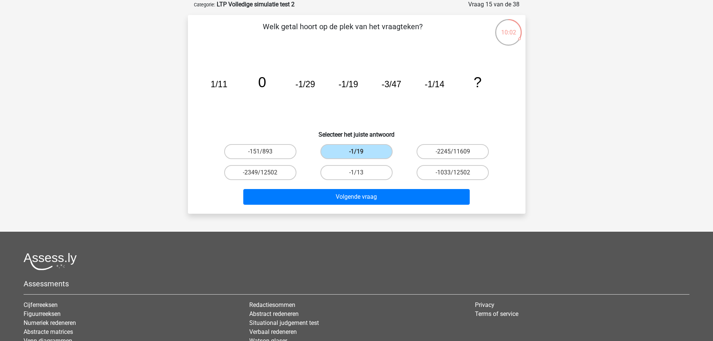
click at [424, 116] on icon "image/svg+xml 1/11 0 -1/29 -1/19 -3/47 -1/14 ?" at bounding box center [357, 87] width 302 height 76
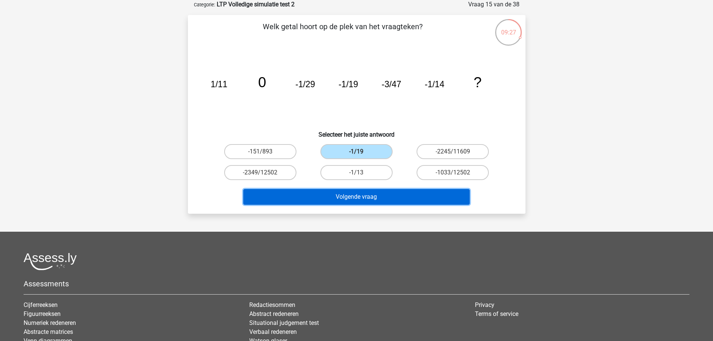
click at [349, 195] on button "Volgende vraag" at bounding box center [356, 197] width 226 height 16
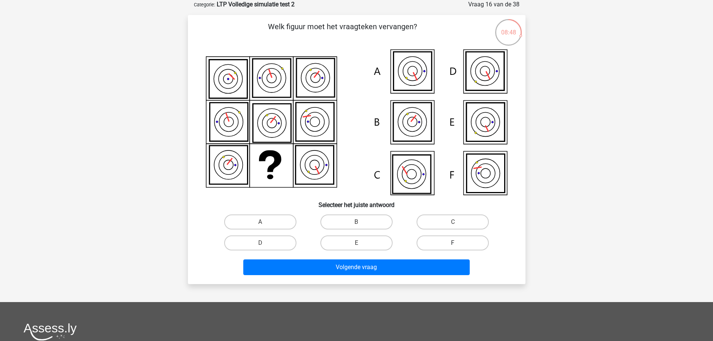
click at [429, 244] on label "F" at bounding box center [452, 242] width 72 height 15
click at [453, 244] on input "F" at bounding box center [455, 245] width 5 height 5
radio input "true"
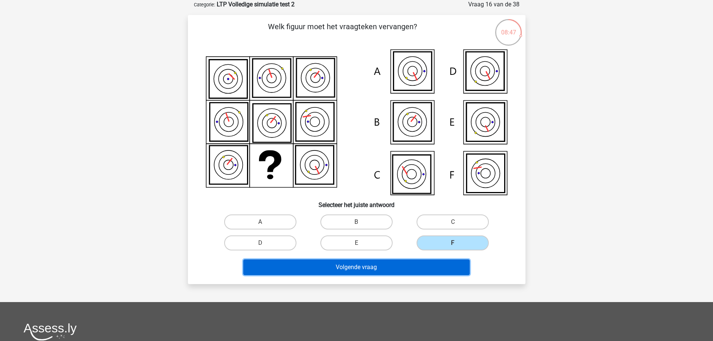
click at [393, 260] on button "Volgende vraag" at bounding box center [356, 267] width 226 height 16
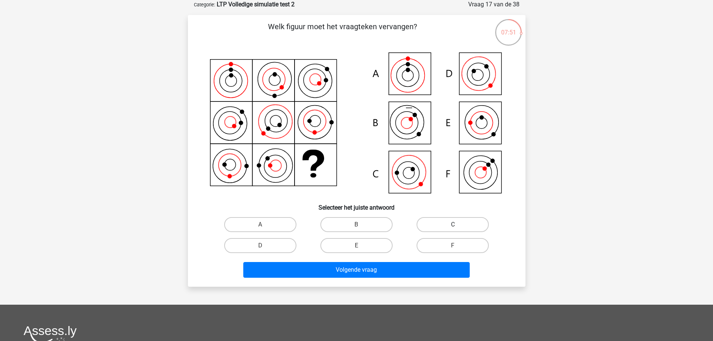
click at [459, 225] on label "C" at bounding box center [452, 224] width 72 height 15
click at [458, 225] on input "C" at bounding box center [455, 227] width 5 height 5
radio input "true"
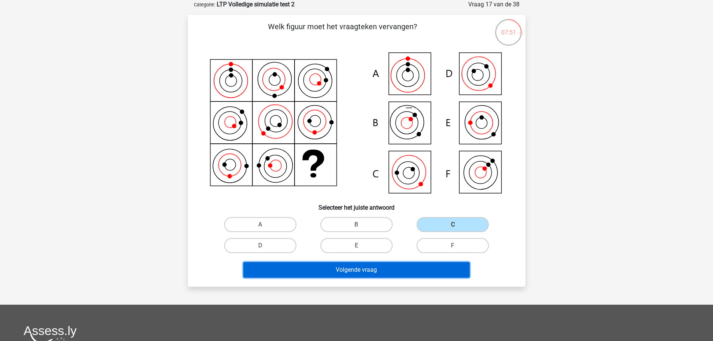
click at [366, 267] on button "Volgende vraag" at bounding box center [356, 270] width 226 height 16
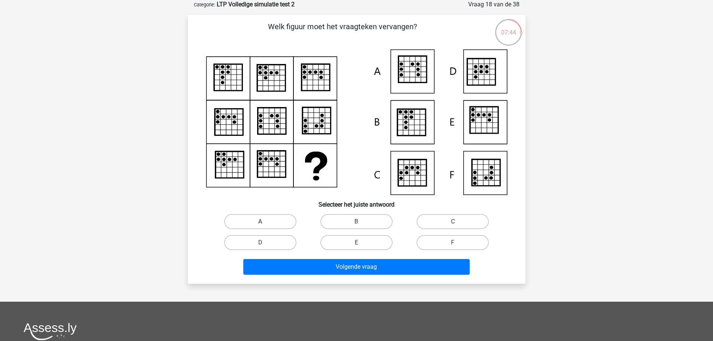
click at [269, 218] on label "A" at bounding box center [260, 221] width 72 height 15
click at [265, 222] on input "A" at bounding box center [262, 224] width 5 height 5
radio input "true"
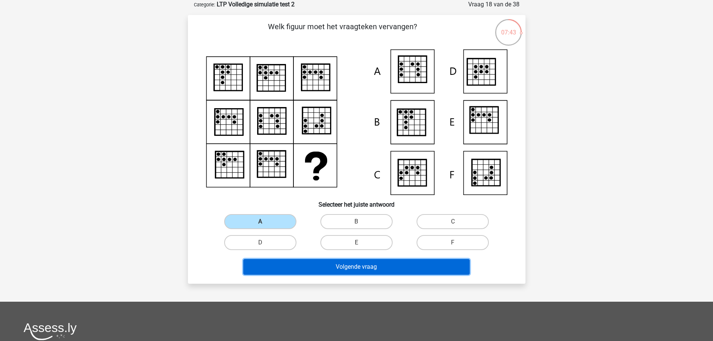
click at [344, 272] on button "Volgende vraag" at bounding box center [356, 267] width 226 height 16
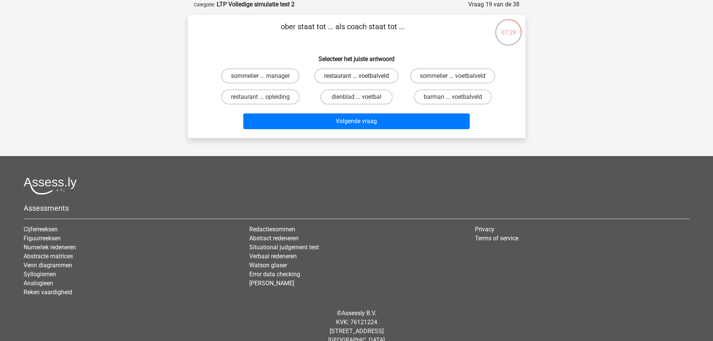
drag, startPoint x: 369, startPoint y: 75, endPoint x: 379, endPoint y: 80, distance: 10.9
click at [369, 77] on label "restaurant ... voetbalveld" at bounding box center [356, 75] width 84 height 15
click at [361, 77] on input "restaurant ... voetbalveld" at bounding box center [358, 78] width 5 height 5
radio input "true"
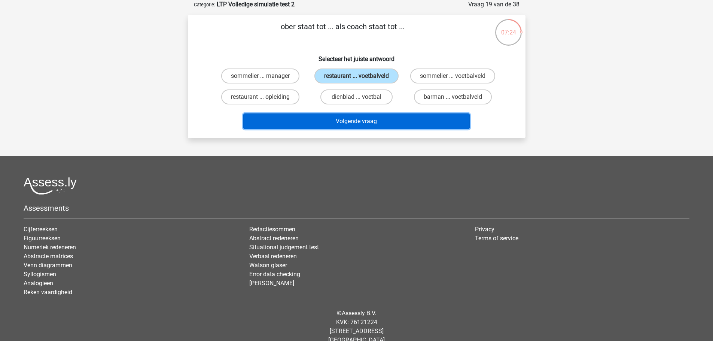
click at [369, 114] on button "Volgende vraag" at bounding box center [356, 121] width 226 height 16
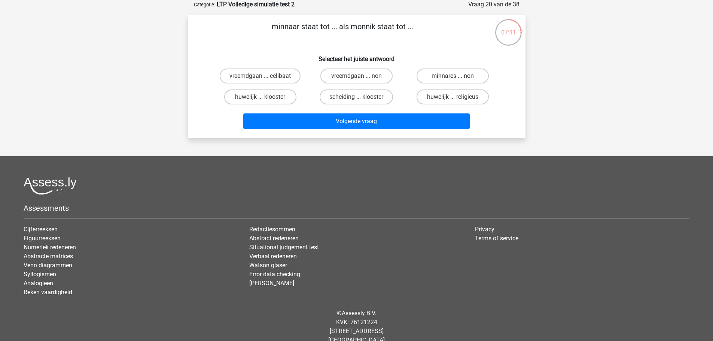
click at [473, 82] on label "minnares ... non" at bounding box center [452, 75] width 72 height 15
click at [458, 81] on input "minnares ... non" at bounding box center [455, 78] width 5 height 5
radio input "true"
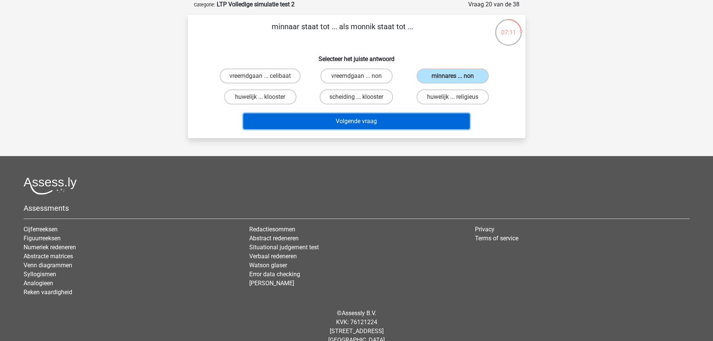
click at [384, 117] on button "Volgende vraag" at bounding box center [356, 121] width 226 height 16
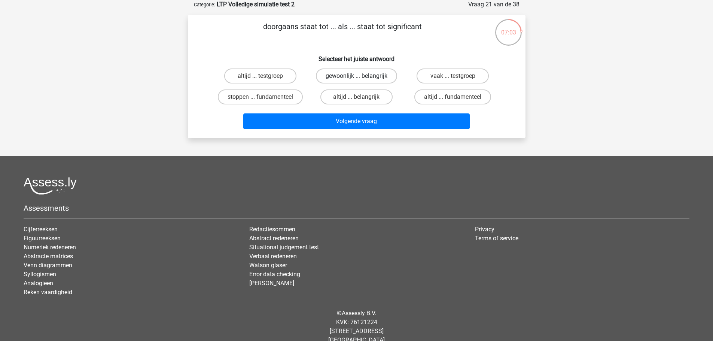
click at [326, 69] on label "gewoonlijk ... belangrijk" at bounding box center [356, 75] width 81 height 15
click at [356, 76] on input "gewoonlijk ... belangrijk" at bounding box center [358, 78] width 5 height 5
radio input "true"
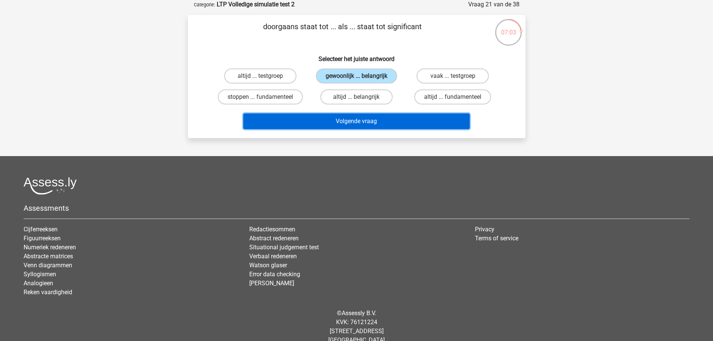
click at [398, 124] on button "Volgende vraag" at bounding box center [356, 121] width 226 height 16
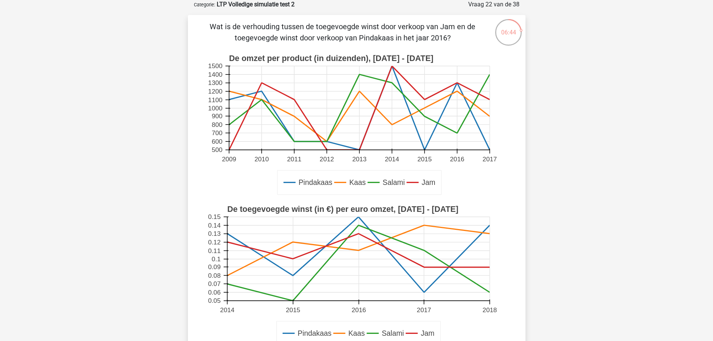
click at [419, 187] on icon at bounding box center [359, 182] width 164 height 24
click at [290, 186] on icon at bounding box center [359, 182] width 164 height 24
click at [412, 333] on icon at bounding box center [411, 333] width 12 height 0
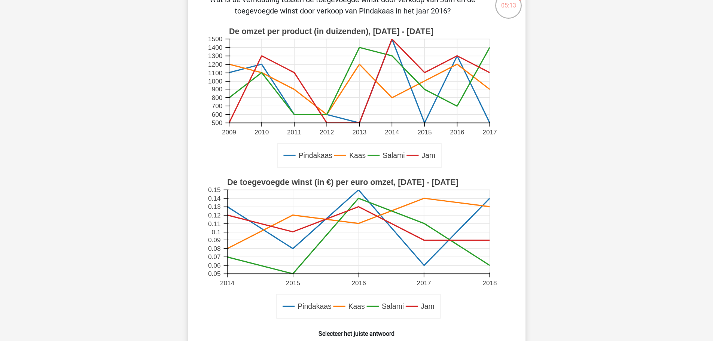
scroll to position [112, 0]
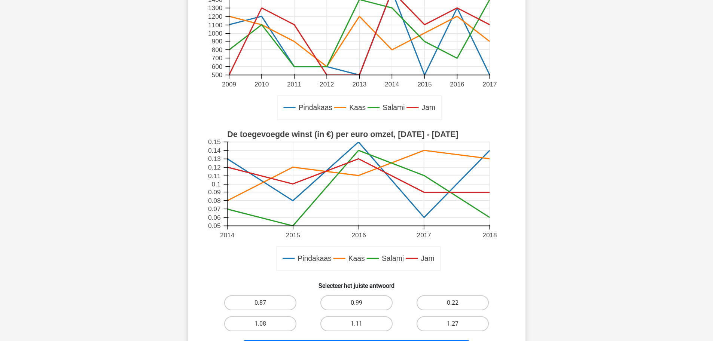
click at [258, 305] on label "0.87" at bounding box center [260, 302] width 72 height 15
click at [260, 305] on input "0.87" at bounding box center [262, 305] width 5 height 5
radio input "true"
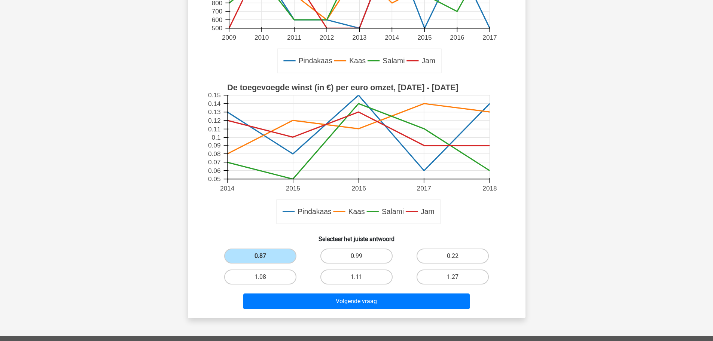
scroll to position [225, 0]
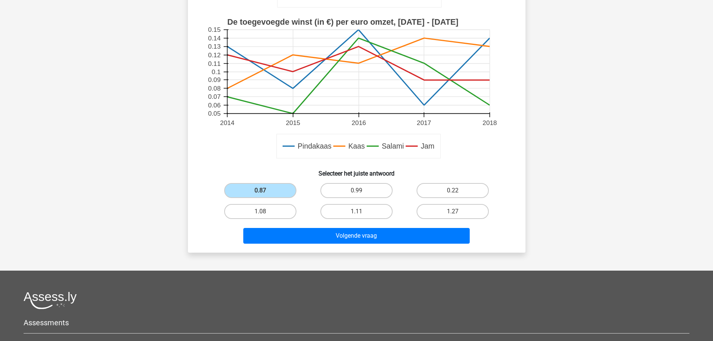
click at [318, 244] on div "Volgende vraag" at bounding box center [356, 237] width 289 height 19
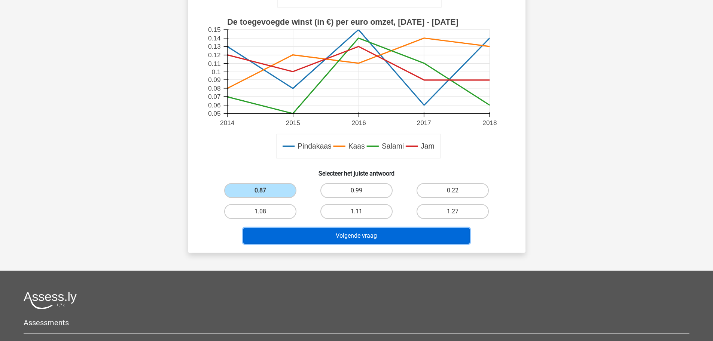
click at [320, 235] on button "Volgende vraag" at bounding box center [356, 236] width 226 height 16
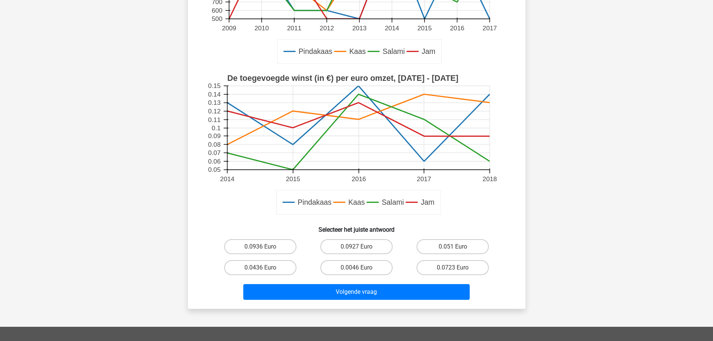
scroll to position [37, 0]
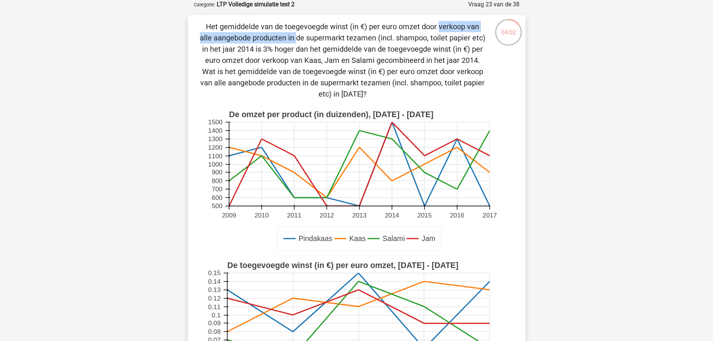
drag, startPoint x: 277, startPoint y: 30, endPoint x: 411, endPoint y: 25, distance: 134.8
click at [411, 25] on p "Het gemiddelde van de toegevoegde winst (in €) per euro omzet door verkoop van …" at bounding box center [343, 60] width 286 height 79
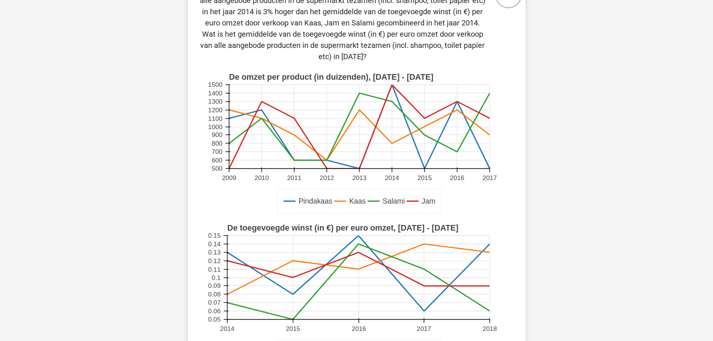
click at [390, 175] on text "2014" at bounding box center [392, 177] width 15 height 7
click at [231, 325] on text "2014" at bounding box center [227, 328] width 15 height 7
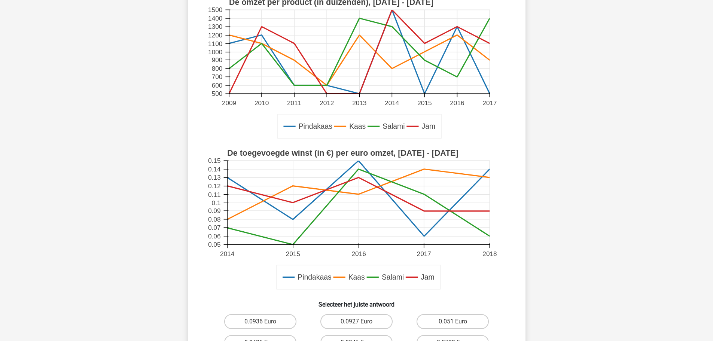
scroll to position [225, 0]
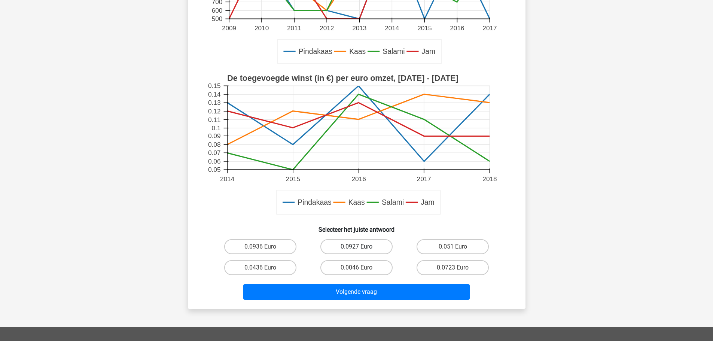
click at [356, 244] on label "0.0927 Euro" at bounding box center [356, 246] width 72 height 15
click at [356, 247] on input "0.0927 Euro" at bounding box center [358, 249] width 5 height 5
radio input "true"
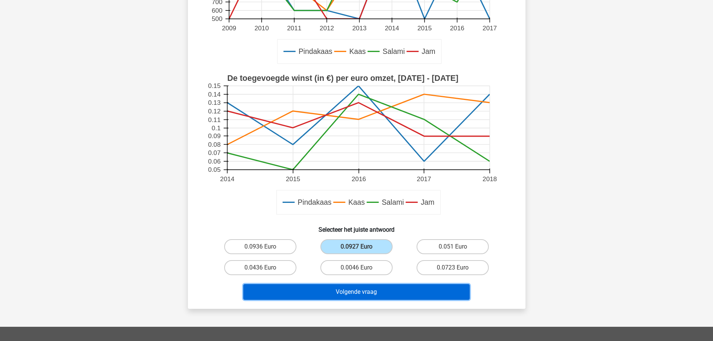
click at [376, 288] on button "Volgende vraag" at bounding box center [356, 292] width 226 height 16
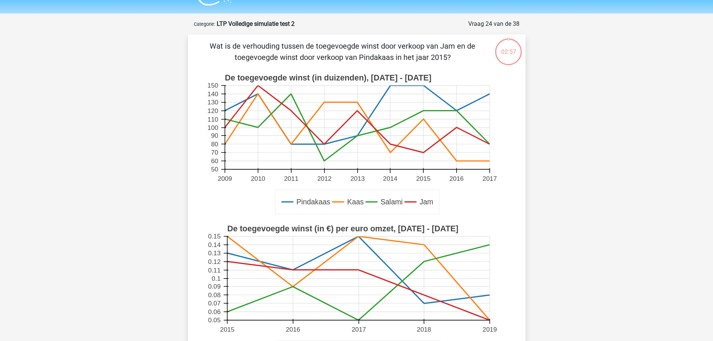
scroll to position [0, 0]
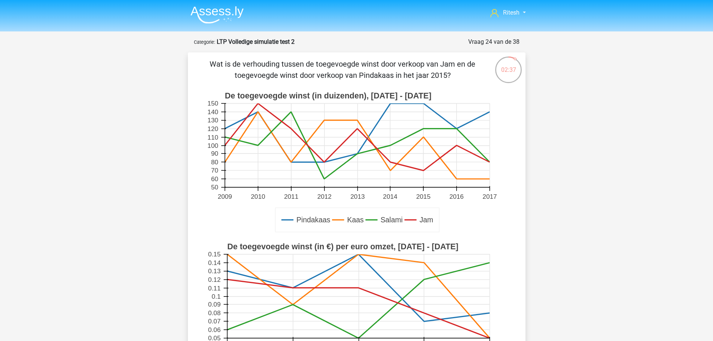
click at [424, 194] on text "2015" at bounding box center [423, 196] width 14 height 7
click at [422, 173] on rect at bounding box center [357, 146] width 265 height 84
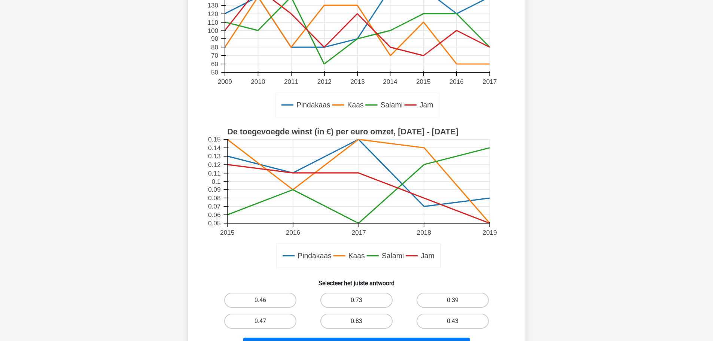
scroll to position [150, 0]
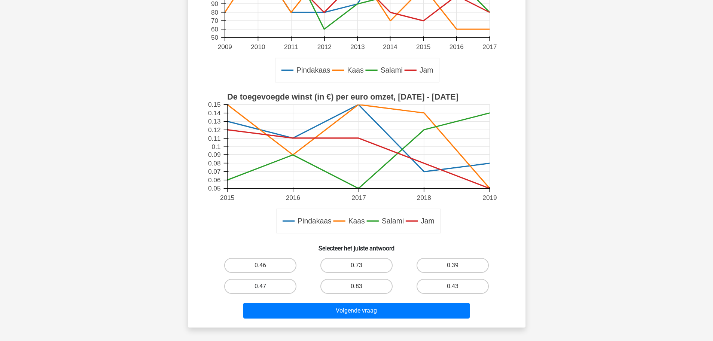
click at [271, 282] on label "0.47" at bounding box center [260, 286] width 72 height 15
click at [265, 286] on input "0.47" at bounding box center [262, 288] width 5 height 5
radio input "true"
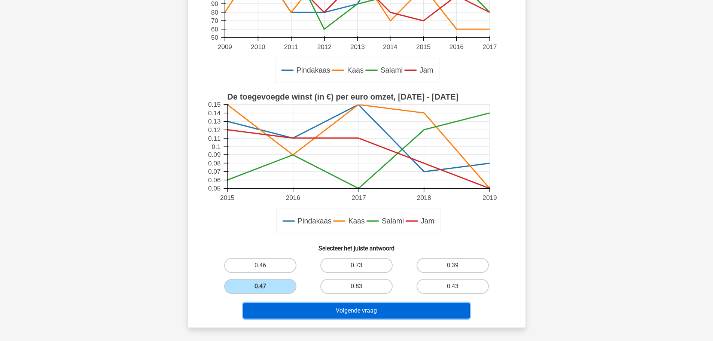
click at [340, 305] on button "Volgende vraag" at bounding box center [356, 311] width 226 height 16
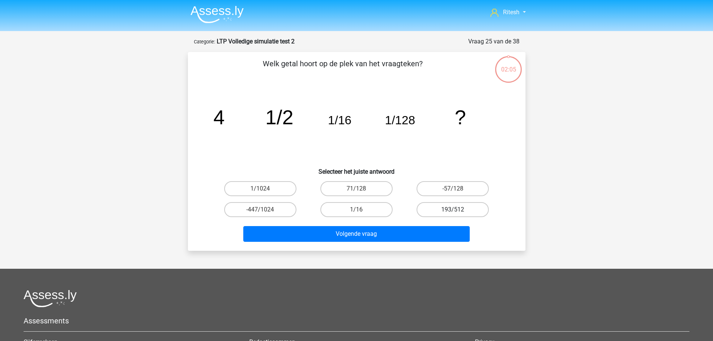
scroll to position [0, 0]
click at [242, 196] on label "1/1024" at bounding box center [260, 188] width 72 height 15
click at [260, 194] on input "1/1024" at bounding box center [262, 191] width 5 height 5
radio input "true"
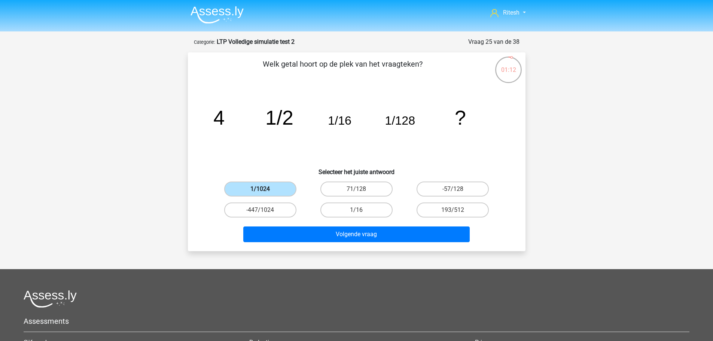
click at [244, 192] on label "1/1024" at bounding box center [260, 188] width 72 height 15
click at [260, 192] on input "1/1024" at bounding box center [262, 191] width 5 height 5
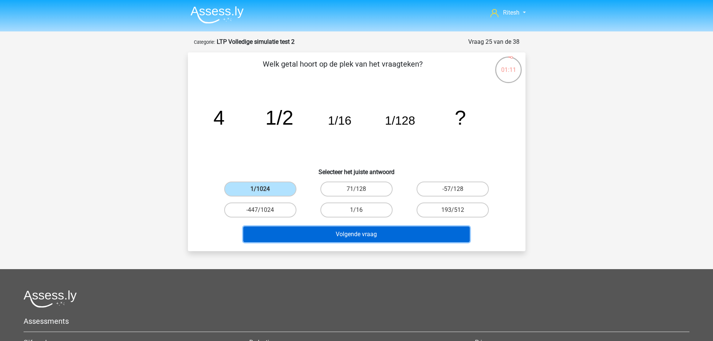
click at [357, 236] on button "Volgende vraag" at bounding box center [356, 234] width 226 height 16
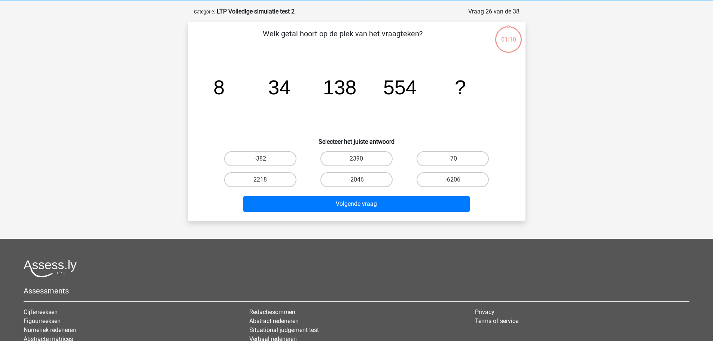
scroll to position [37, 0]
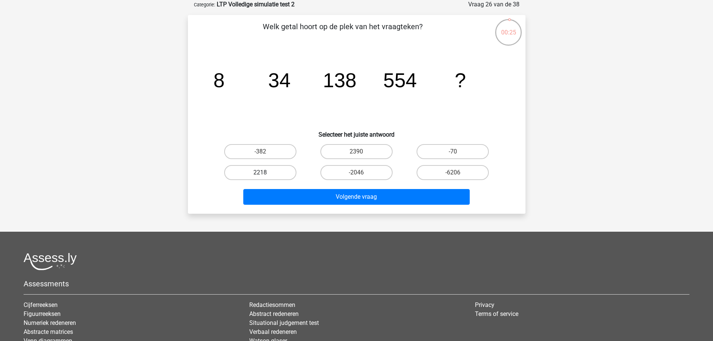
click at [246, 172] on label "2218" at bounding box center [260, 172] width 72 height 15
click at [260, 173] on input "2218" at bounding box center [262, 175] width 5 height 5
radio input "true"
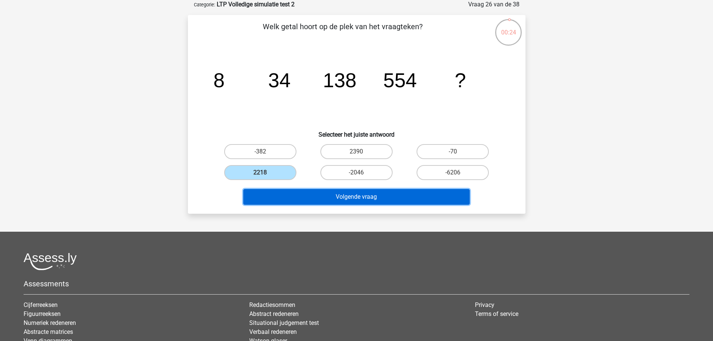
click at [351, 201] on button "Volgende vraag" at bounding box center [356, 197] width 226 height 16
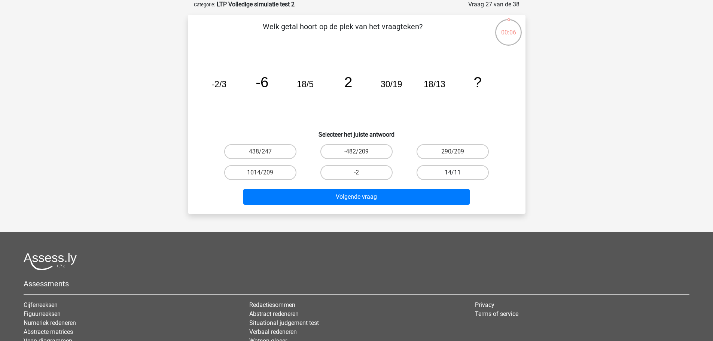
click at [423, 168] on label "14/11" at bounding box center [452, 172] width 72 height 15
click at [453, 173] on input "14/11" at bounding box center [455, 175] width 5 height 5
radio input "true"
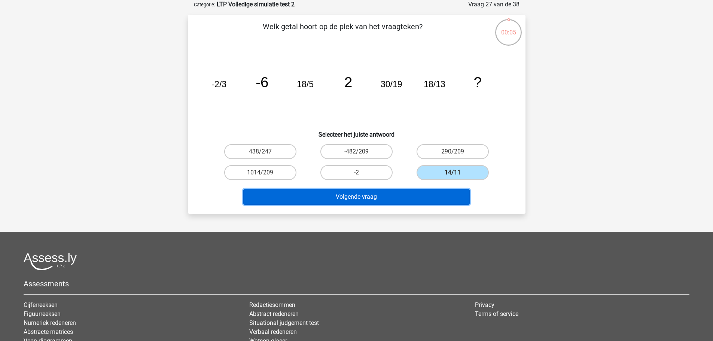
click at [406, 194] on button "Volgende vraag" at bounding box center [356, 197] width 226 height 16
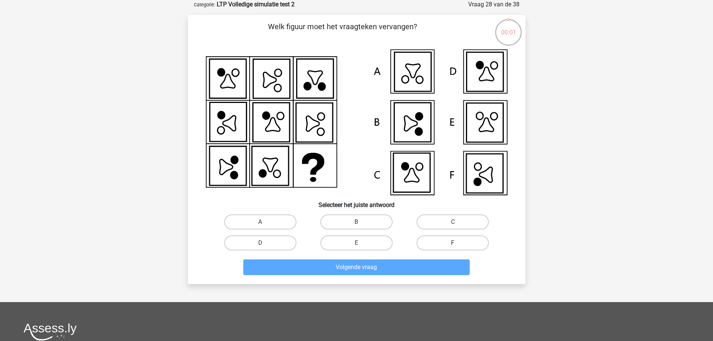
click at [436, 240] on label "F" at bounding box center [452, 242] width 72 height 15
click at [453, 243] on input "F" at bounding box center [455, 245] width 5 height 5
radio input "true"
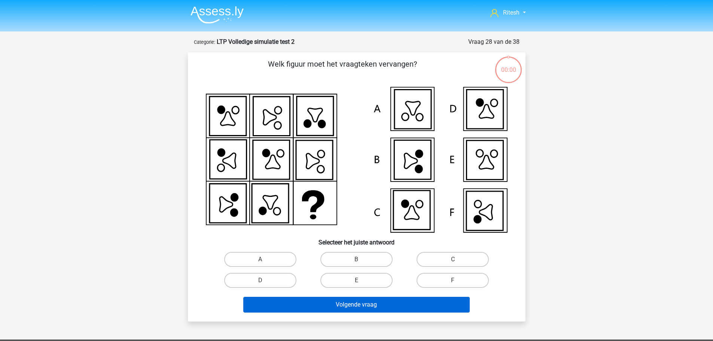
scroll to position [37, 0]
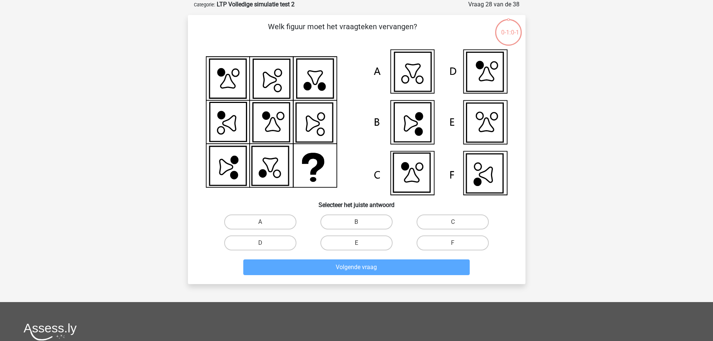
click at [443, 233] on div "F" at bounding box center [452, 242] width 96 height 21
click at [440, 243] on label "F" at bounding box center [452, 242] width 72 height 15
click at [453, 243] on input "F" at bounding box center [455, 245] width 5 height 5
radio input "true"
click at [440, 243] on label "F" at bounding box center [452, 242] width 72 height 15
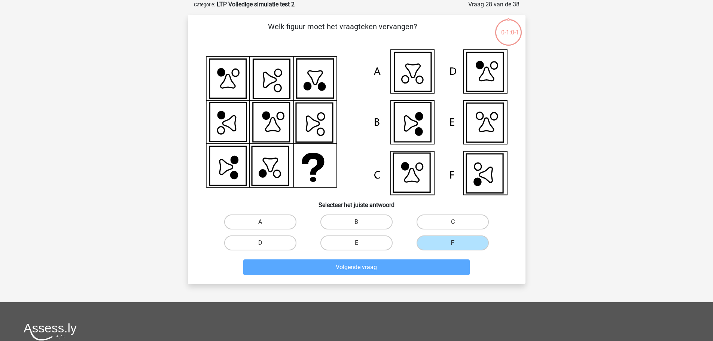
click at [453, 243] on input "F" at bounding box center [455, 245] width 5 height 5
click at [440, 243] on label "F" at bounding box center [452, 242] width 72 height 15
click at [453, 243] on input "F" at bounding box center [455, 245] width 5 height 5
click at [440, 243] on label "F" at bounding box center [452, 242] width 72 height 15
click at [453, 243] on input "F" at bounding box center [455, 245] width 5 height 5
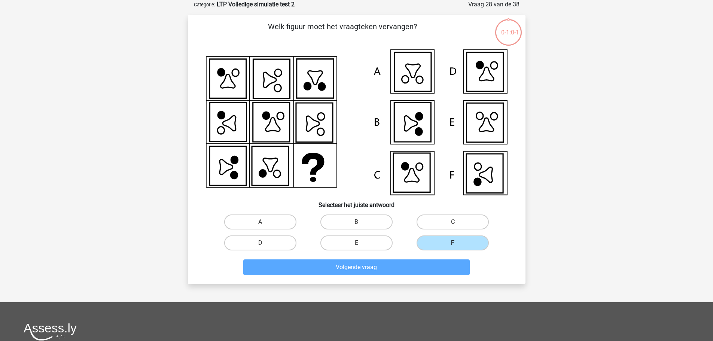
click at [440, 243] on label "F" at bounding box center [452, 242] width 72 height 15
click at [453, 243] on input "F" at bounding box center [455, 245] width 5 height 5
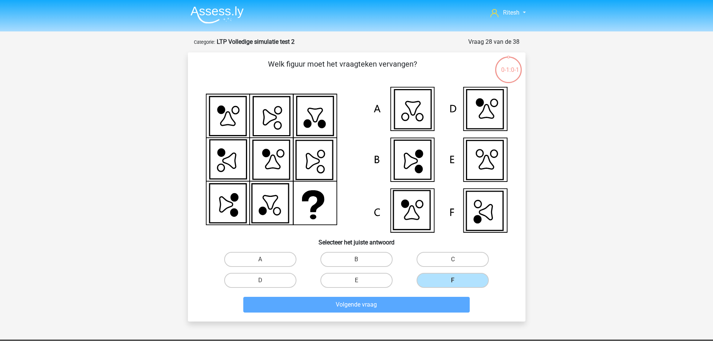
scroll to position [60, 0]
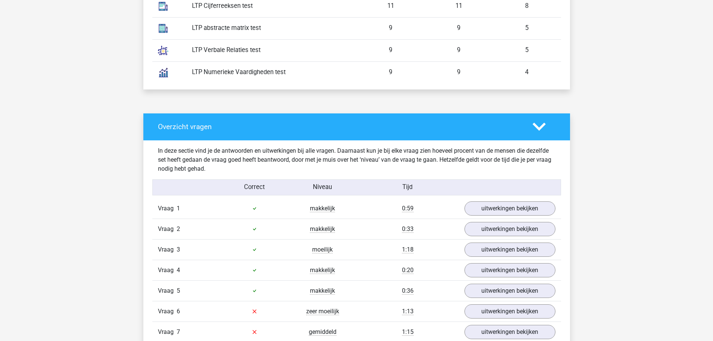
scroll to position [561, 0]
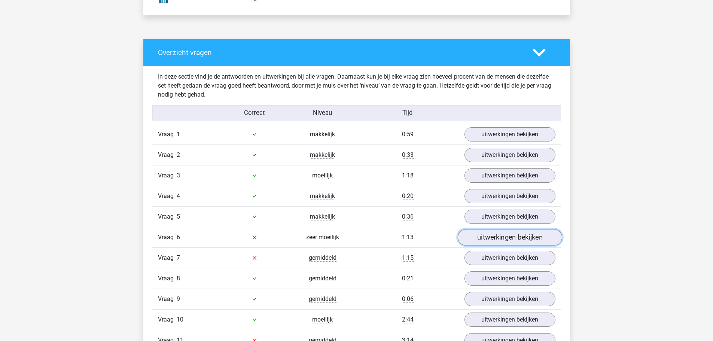
click at [499, 234] on link "uitwerkingen bekijken" at bounding box center [509, 237] width 104 height 16
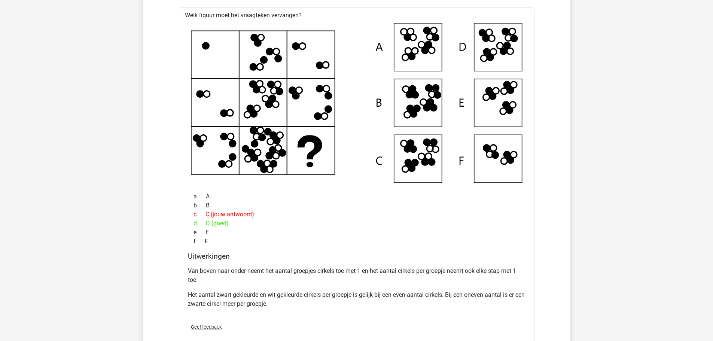
scroll to position [823, 0]
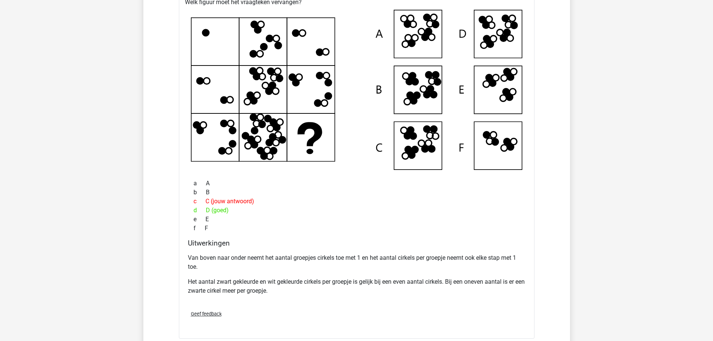
click at [217, 22] on icon at bounding box center [357, 90] width 332 height 160
click at [222, 73] on icon at bounding box center [357, 90] width 332 height 160
click at [204, 149] on icon at bounding box center [357, 90] width 332 height 160
drag, startPoint x: 300, startPoint y: 36, endPoint x: 318, endPoint y: 50, distance: 23.1
click at [310, 45] on icon at bounding box center [357, 90] width 332 height 160
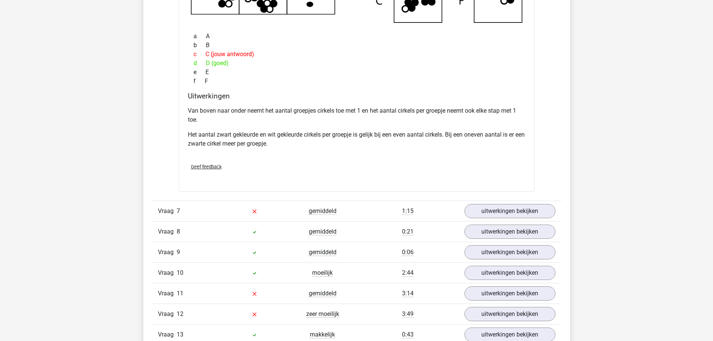
scroll to position [973, 0]
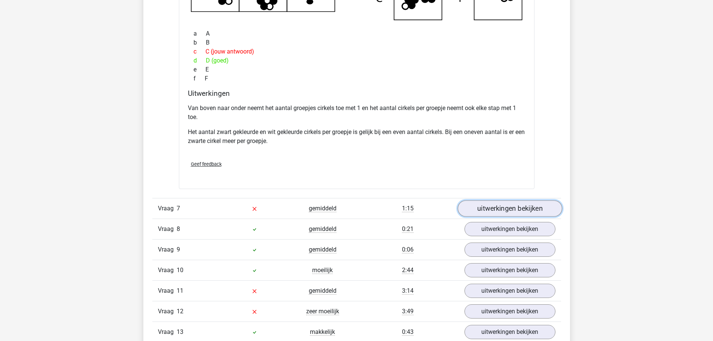
drag, startPoint x: 519, startPoint y: 208, endPoint x: 512, endPoint y: 207, distance: 6.8
click at [519, 208] on link "uitwerkingen bekijken" at bounding box center [509, 208] width 104 height 16
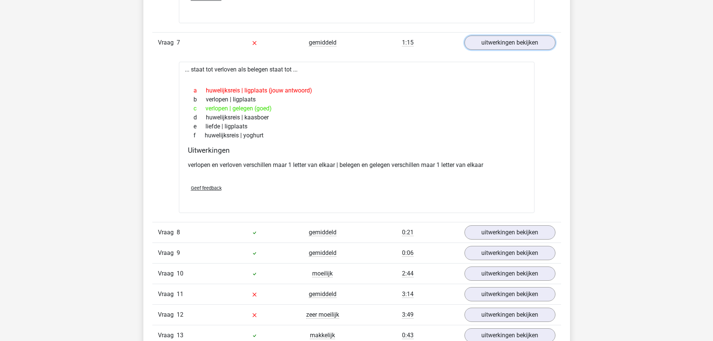
scroll to position [1235, 0]
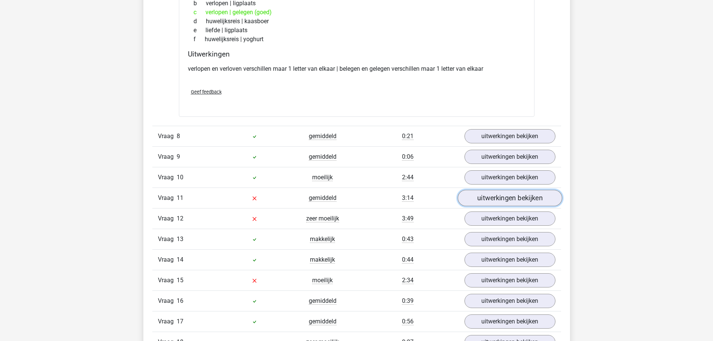
click at [480, 192] on link "uitwerkingen bekijken" at bounding box center [509, 198] width 104 height 16
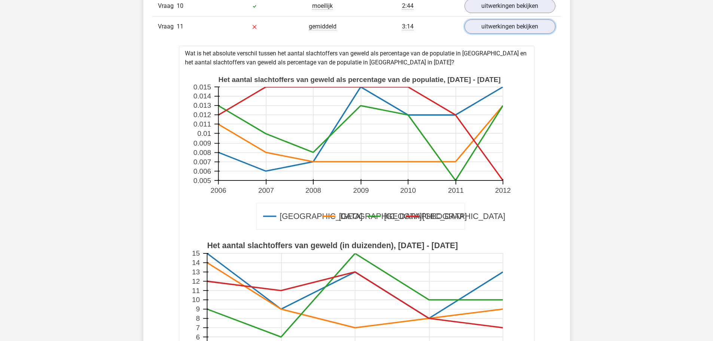
scroll to position [1384, 0]
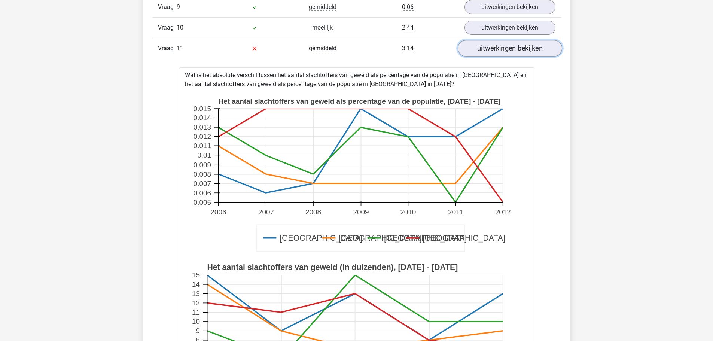
click at [474, 47] on link "uitwerkingen bekijken" at bounding box center [509, 48] width 104 height 16
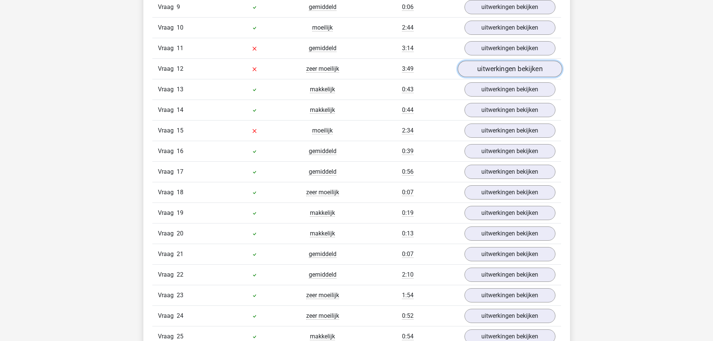
click at [494, 68] on link "uitwerkingen bekijken" at bounding box center [509, 69] width 104 height 16
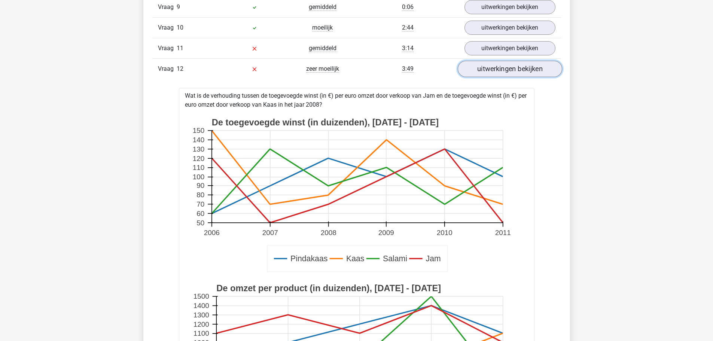
click at [494, 69] on link "uitwerkingen bekijken" at bounding box center [509, 69] width 104 height 16
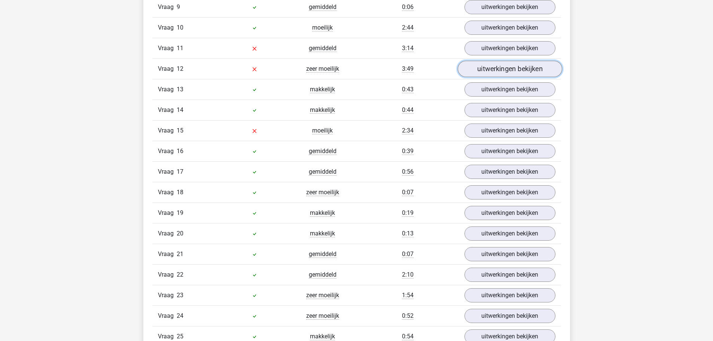
click at [492, 70] on link "uitwerkingen bekijken" at bounding box center [509, 69] width 104 height 16
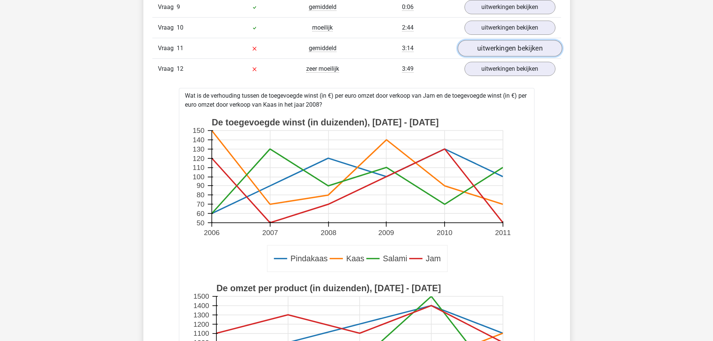
click at [492, 52] on link "uitwerkingen bekijken" at bounding box center [509, 48] width 104 height 16
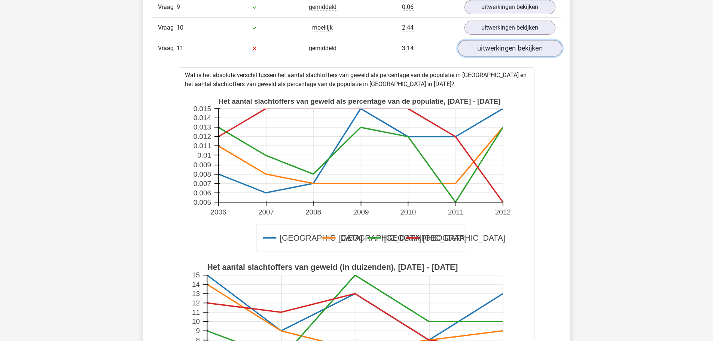
click at [492, 52] on link "uitwerkingen bekijken" at bounding box center [509, 48] width 104 height 16
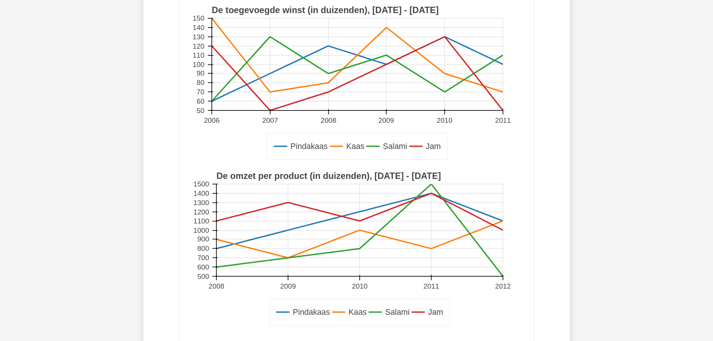
scroll to position [1310, 0]
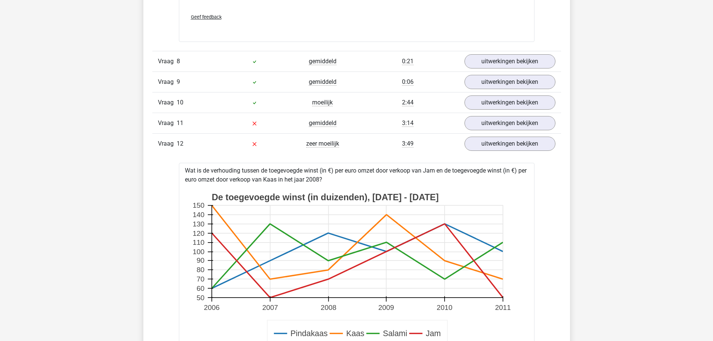
drag, startPoint x: 368, startPoint y: 178, endPoint x: 149, endPoint y: 164, distance: 219.0
click at [149, 164] on div "In deze sectie vind je de antwoorden en uitwerkingen bij alle vragen. Daarnaast…" at bounding box center [356, 261] width 415 height 1887
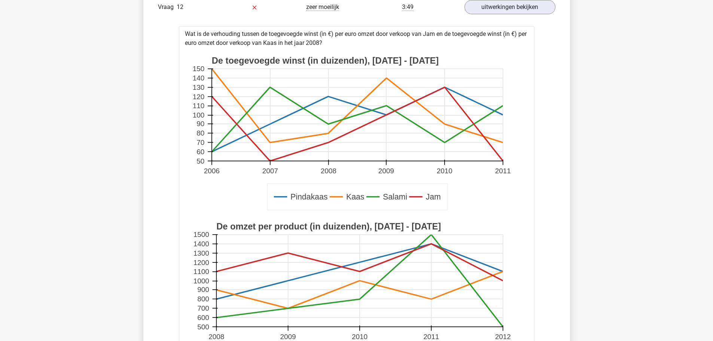
scroll to position [1497, 0]
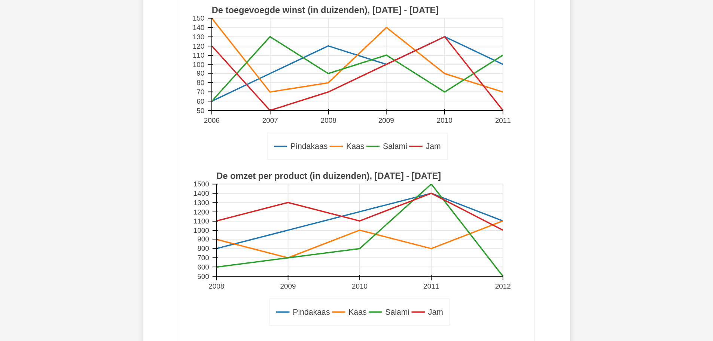
click at [146, 164] on div "Overzicht vragen In deze sectie vind je de antwoorden en uitwerkingen bij alle …" at bounding box center [356, 61] width 427 height 1914
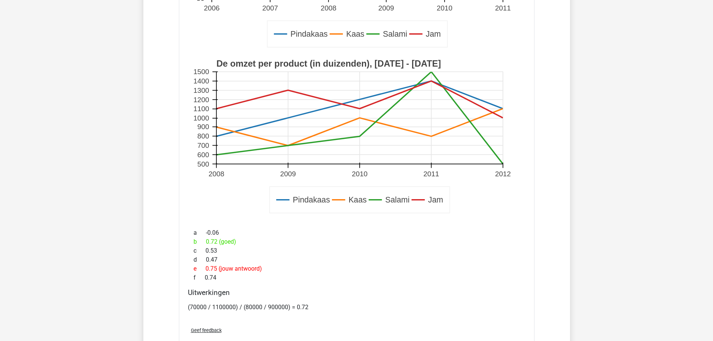
scroll to position [1796, 0]
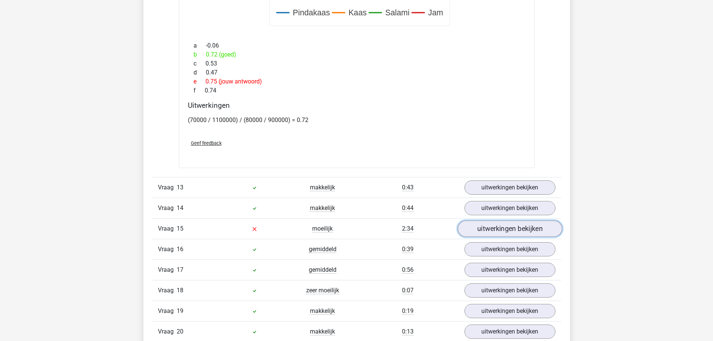
click at [500, 233] on link "uitwerkingen bekijken" at bounding box center [509, 229] width 104 height 16
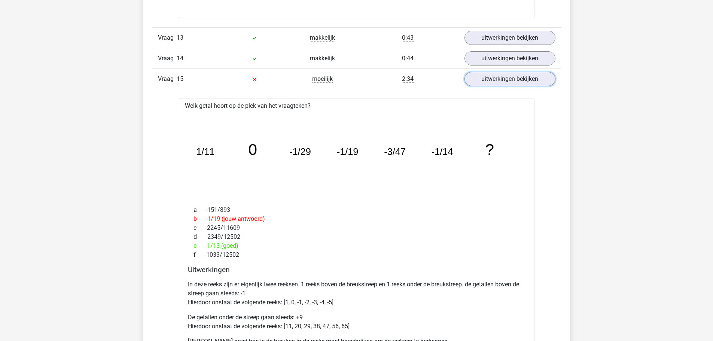
scroll to position [1983, 0]
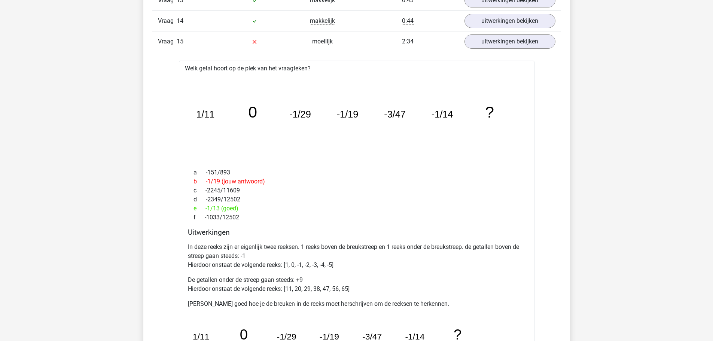
click at [199, 116] on tspan "1/11" at bounding box center [205, 114] width 18 height 10
click at [242, 115] on icon "image/svg+xml 1/11 0 -1/29 -1/19 -3/47 -1/14 ?" at bounding box center [357, 117] width 332 height 83
click at [287, 115] on icon "image/svg+xml 1/11 0 -1/29 -1/19 -3/47 -1/14 ?" at bounding box center [357, 117] width 332 height 83
click at [363, 118] on icon "image/svg+xml 1/11 0 -1/29 -1/19 -3/47 -1/14 ?" at bounding box center [357, 117] width 332 height 83
click at [214, 114] on tspan "-3/47" at bounding box center [205, 114] width 18 height 10
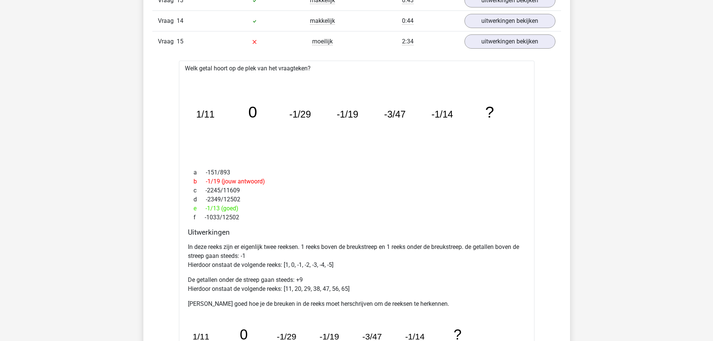
click at [214, 114] on tspan "-1/14" at bounding box center [205, 114] width 18 height 10
click at [297, 123] on icon "image/svg+xml 1/11 0 -1/29 -1/19 -3/47 -1/14 ?" at bounding box center [357, 117] width 332 height 83
click at [214, 119] on tspan "-1/19" at bounding box center [205, 114] width 18 height 10
click at [214, 110] on tspan "-3/47" at bounding box center [205, 114] width 18 height 10
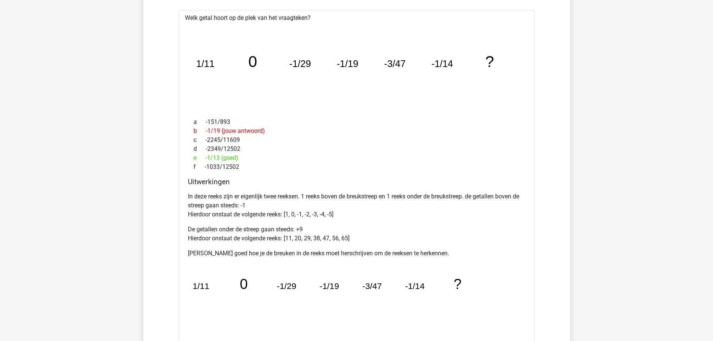
scroll to position [2021, 0]
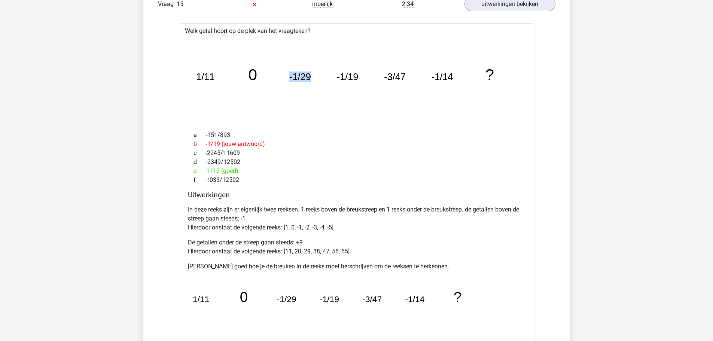
drag, startPoint x: 288, startPoint y: 76, endPoint x: 330, endPoint y: 77, distance: 41.9
click at [330, 77] on icon "image/svg+xml 1/11 0 -1/29 -1/19 -3/47 -1/14 ?" at bounding box center [357, 80] width 332 height 83
click at [340, 130] on div "Welk getal hoort op de plek van het vraagteken? image/svg+xml 1/11 0 -1/29 -1/1…" at bounding box center [356, 206] width 355 height 366
drag, startPoint x: 262, startPoint y: 52, endPoint x: 279, endPoint y: 55, distance: 17.2
click at [278, 55] on icon "image/svg+xml 1/11 0 -1/29 -1/19 -3/47 -1/14 ?" at bounding box center [357, 80] width 332 height 83
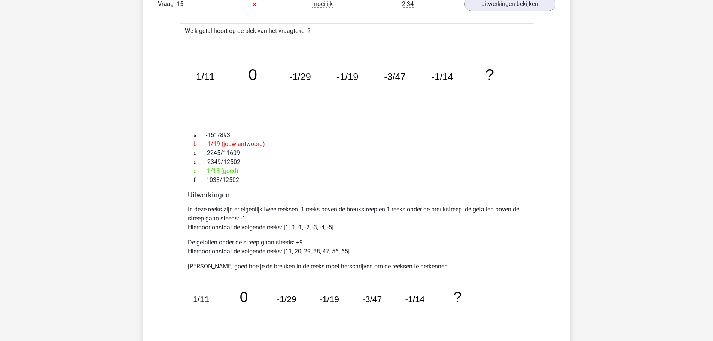
click at [333, 118] on icon "image/svg+xml 1/11 0 -1/29 -1/19 -3/47 -1/14 ?" at bounding box center [357, 80] width 332 height 83
drag, startPoint x: 193, startPoint y: 79, endPoint x: 216, endPoint y: 78, distance: 23.2
click at [216, 78] on div "image/svg+xml 1/11 0 -1/29 -1/19 -3/47 -1/14 ?" at bounding box center [357, 80] width 344 height 89
drag, startPoint x: 275, startPoint y: 101, endPoint x: 281, endPoint y: 105, distance: 7.2
click at [275, 102] on icon "image/svg+xml 1/11 0 -1/29 -1/19 -3/47 -1/14 ?" at bounding box center [357, 80] width 332 height 83
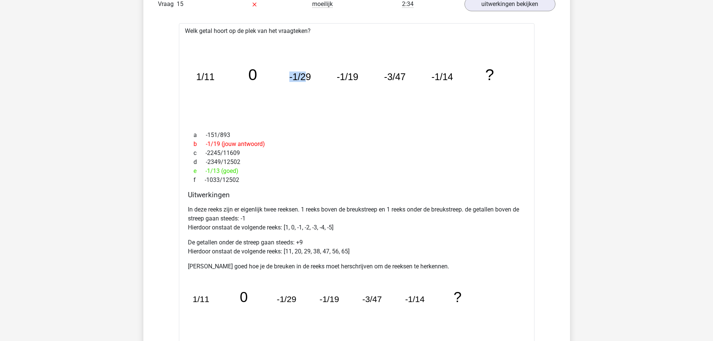
drag, startPoint x: 285, startPoint y: 76, endPoint x: 307, endPoint y: 75, distance: 22.1
click at [307, 75] on icon "image/svg+xml 1/11 0 -1/29 -1/19 -3/47 -1/14 ?" at bounding box center [357, 80] width 332 height 83
drag, startPoint x: 329, startPoint y: 78, endPoint x: 388, endPoint y: 113, distance: 69.2
click at [373, 79] on icon "image/svg+xml 1/11 0 -1/29 -1/19 -3/47 -1/14 ?" at bounding box center [357, 80] width 332 height 83
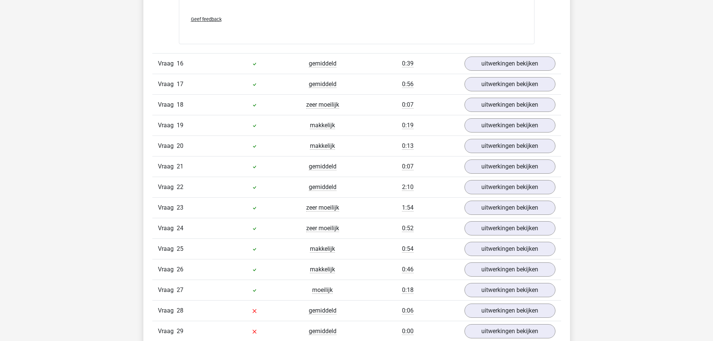
scroll to position [2432, 0]
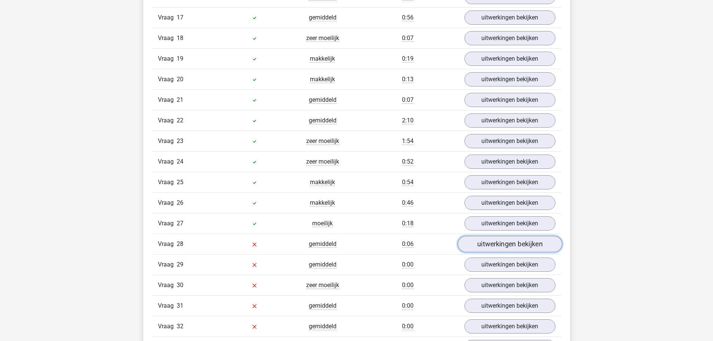
click at [513, 247] on link "uitwerkingen bekijken" at bounding box center [509, 244] width 104 height 16
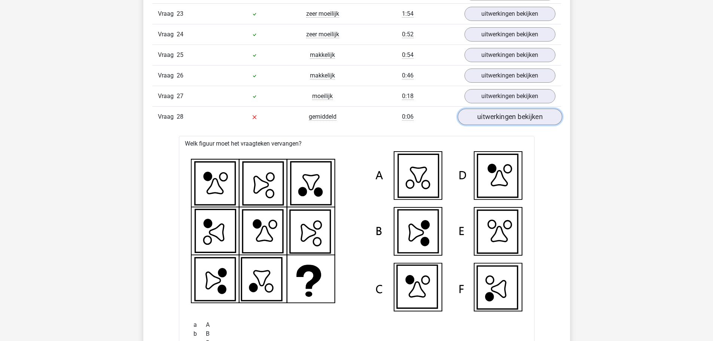
scroll to position [2470, 0]
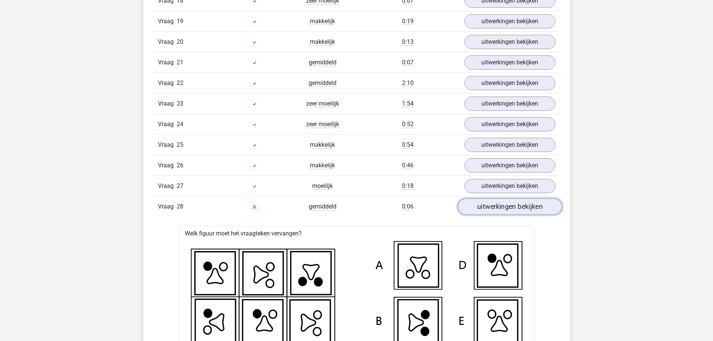
click at [504, 208] on link "uitwerkingen bekijken" at bounding box center [509, 206] width 104 height 16
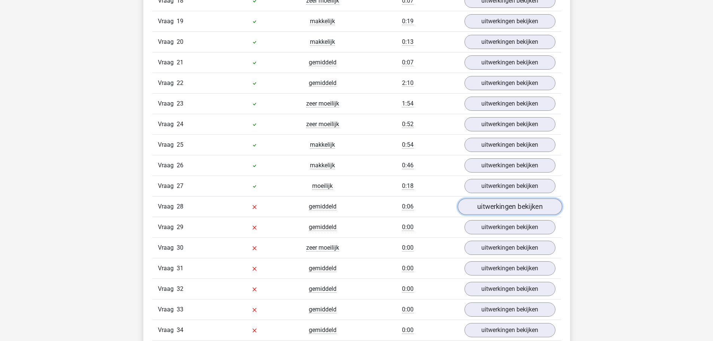
click at [504, 208] on link "uitwerkingen bekijken" at bounding box center [509, 206] width 104 height 16
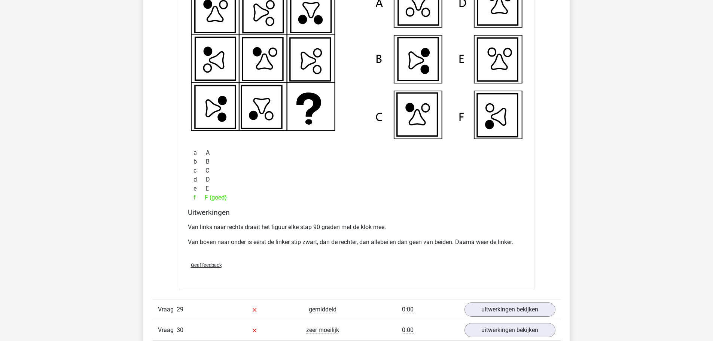
scroll to position [2544, 0]
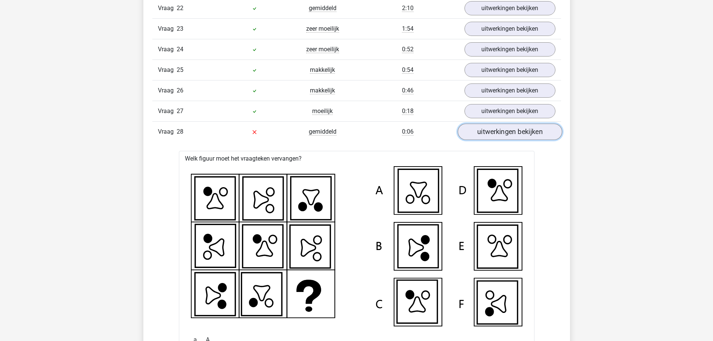
click at [479, 133] on link "uitwerkingen bekijken" at bounding box center [509, 131] width 104 height 16
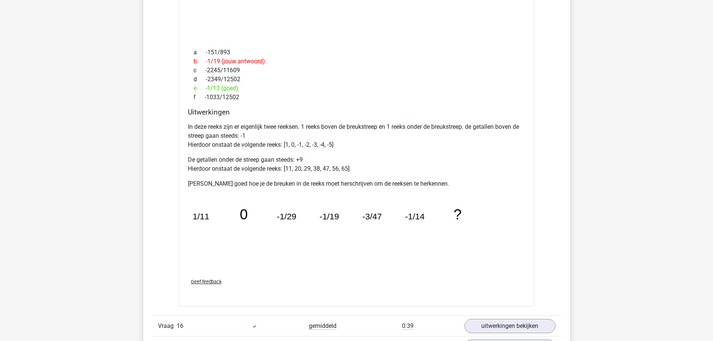
scroll to position [2058, 0]
